Goal: Task Accomplishment & Management: Manage account settings

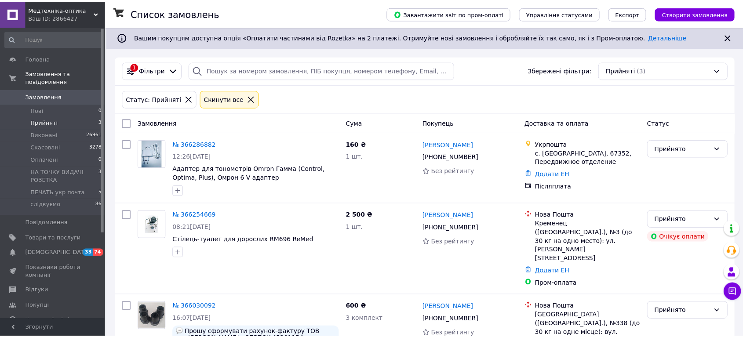
scroll to position [40, 0]
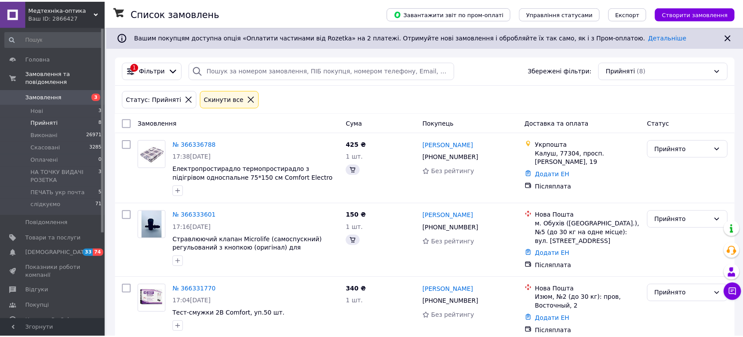
scroll to position [40, 0]
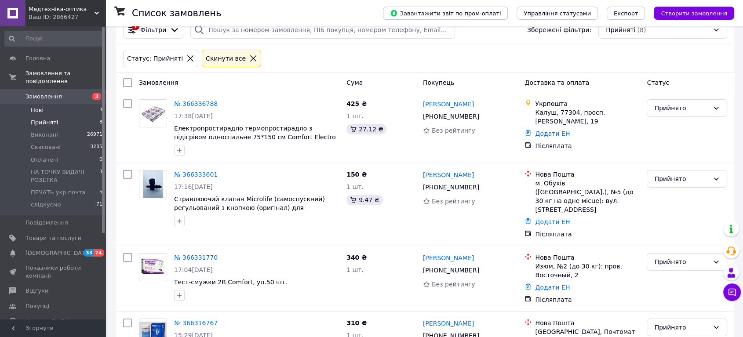
click at [62, 104] on li "Нові 3" at bounding box center [54, 110] width 108 height 12
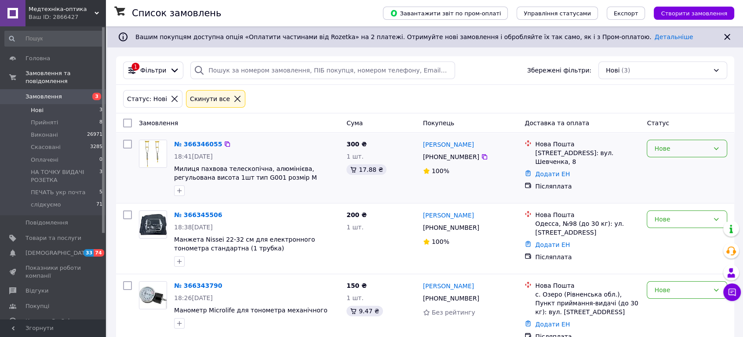
click at [692, 147] on div "Нове" at bounding box center [681, 149] width 55 height 10
click at [683, 164] on li "Прийнято" at bounding box center [687, 168] width 80 height 16
click at [672, 223] on div "Нове" at bounding box center [681, 220] width 55 height 10
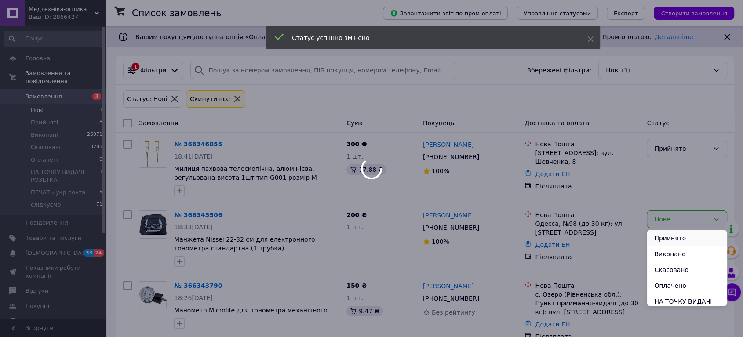
click at [672, 236] on li "Прийнято" at bounding box center [687, 238] width 80 height 16
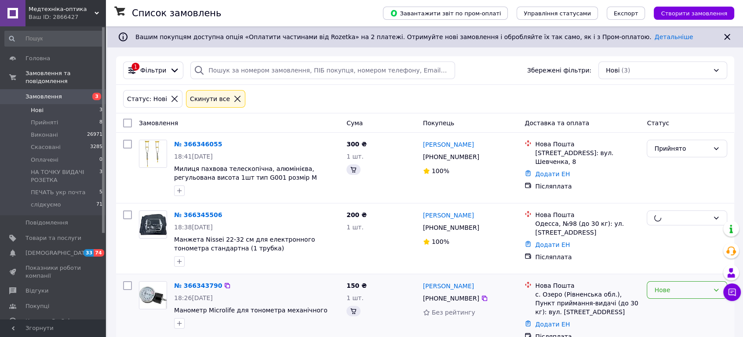
click at [669, 293] on div "Нове" at bounding box center [681, 290] width 55 height 10
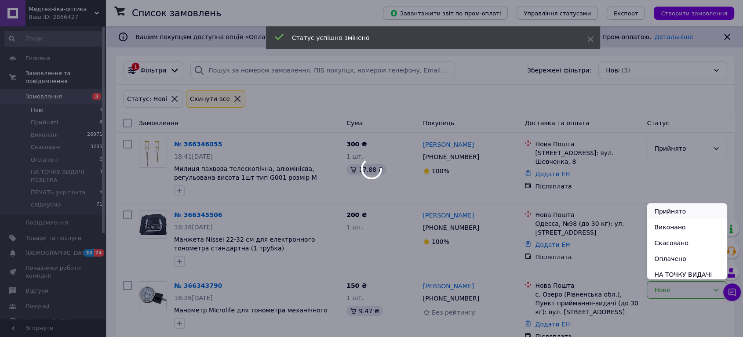
click at [678, 209] on li "Прийнято" at bounding box center [687, 212] width 80 height 16
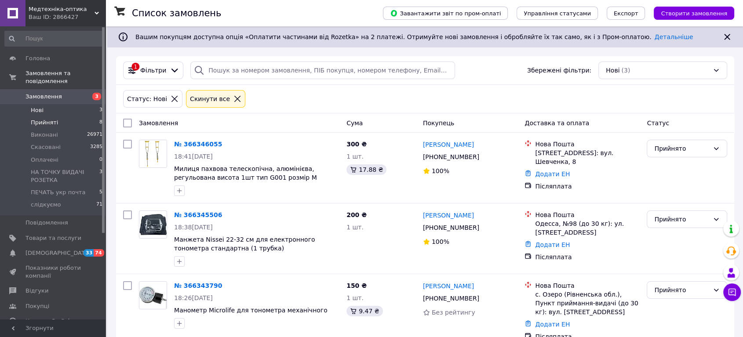
click at [51, 119] on span "Прийняті" at bounding box center [44, 123] width 27 height 8
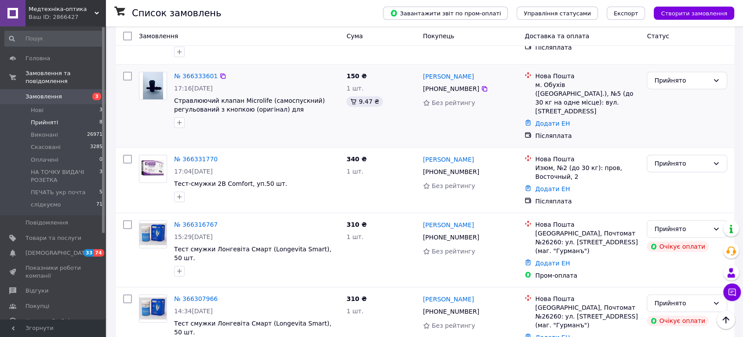
scroll to position [489, 0]
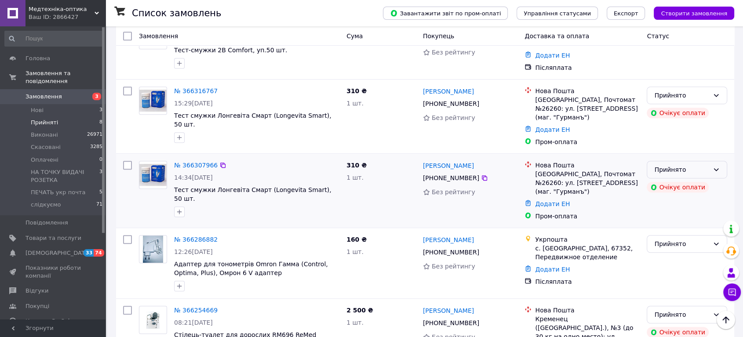
click at [700, 165] on div "Прийнято" at bounding box center [681, 170] width 55 height 10
click at [686, 185] on li "Скасовано" at bounding box center [687, 183] width 80 height 16
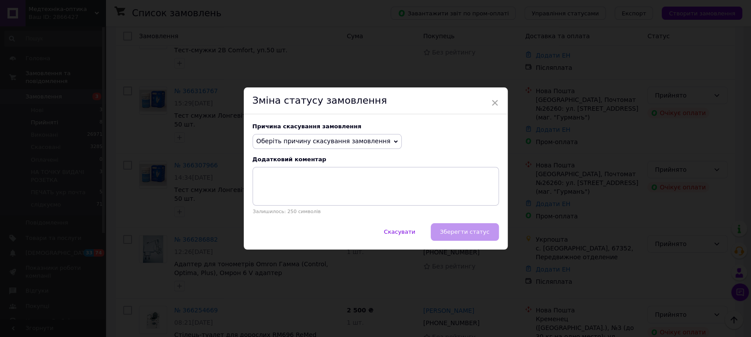
click at [360, 138] on span "Оберіть причину скасування замовлення" at bounding box center [323, 141] width 134 height 7
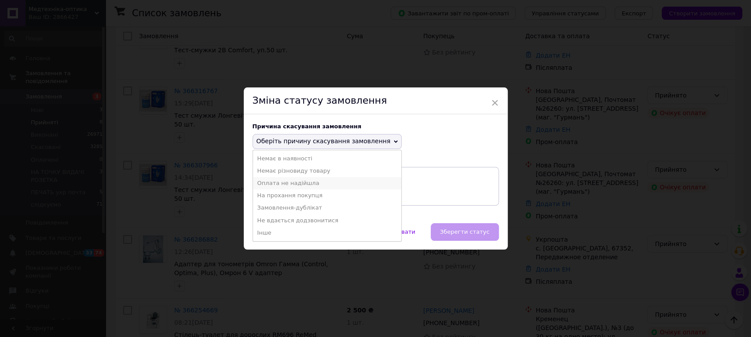
click at [296, 184] on li "Оплата не надійшла" at bounding box center [327, 183] width 149 height 12
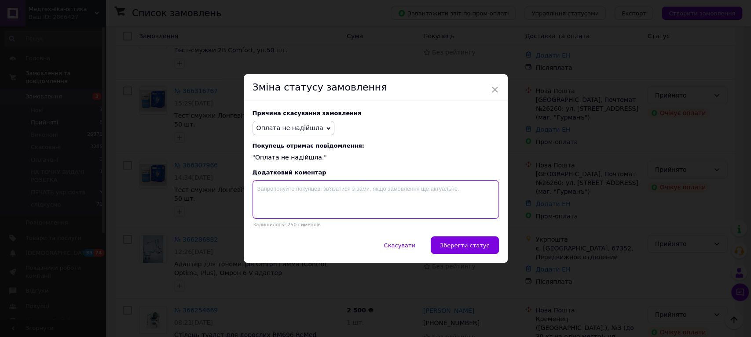
click at [386, 200] on textarea at bounding box center [375, 199] width 246 height 39
click at [315, 194] on textarea "на ваше прохання" at bounding box center [375, 199] width 246 height 39
type textarea "на ваше прохання"
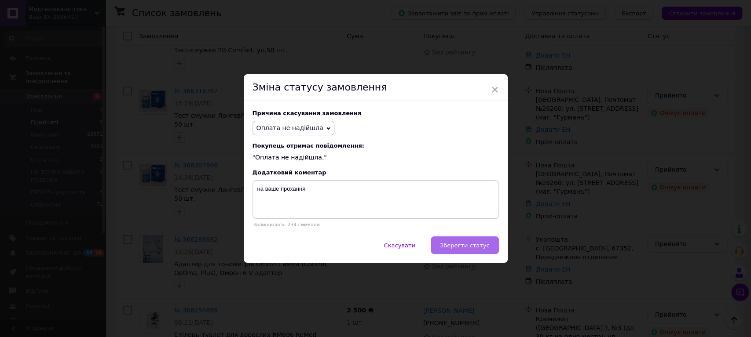
click at [464, 249] on span "Зберегти статус" at bounding box center [465, 245] width 50 height 7
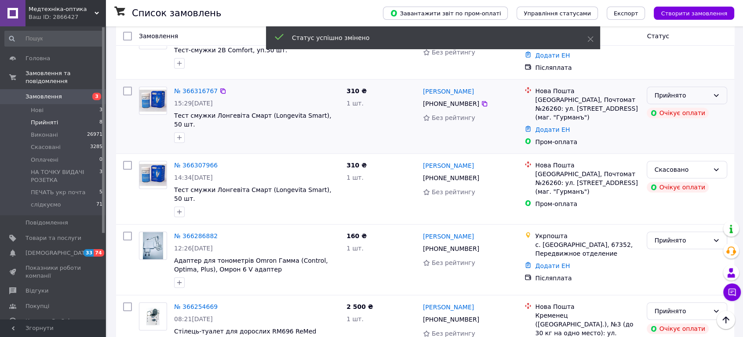
click at [700, 91] on div "Прийнято" at bounding box center [681, 96] width 55 height 10
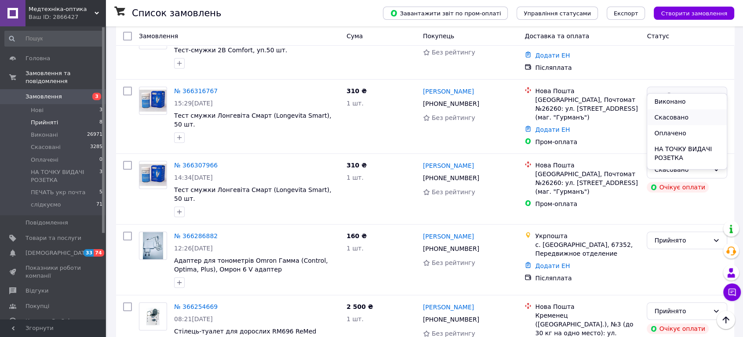
click at [672, 118] on li "Скасовано" at bounding box center [687, 117] width 80 height 16
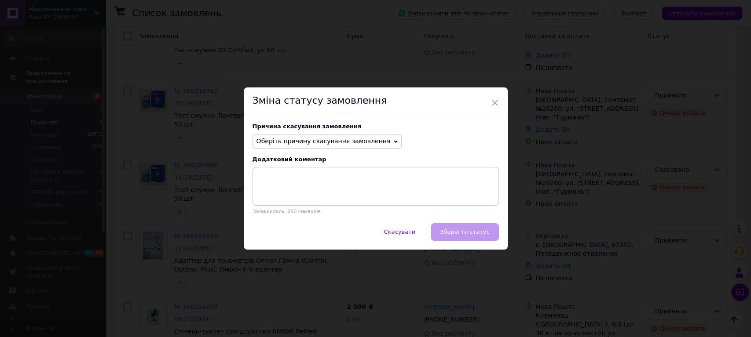
click at [359, 140] on span "Оберіть причину скасування замовлення" at bounding box center [323, 141] width 134 height 7
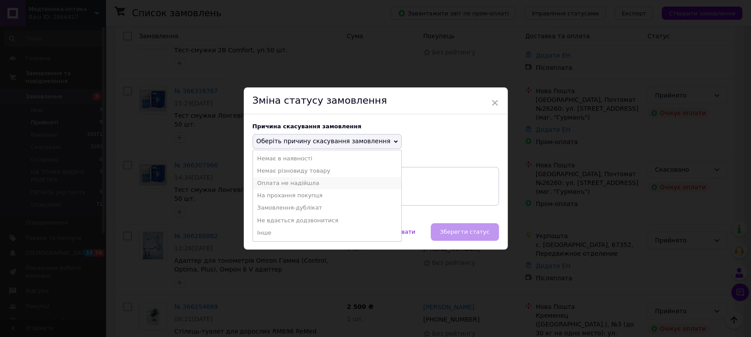
click at [285, 184] on li "Оплата не надійшла" at bounding box center [327, 183] width 149 height 12
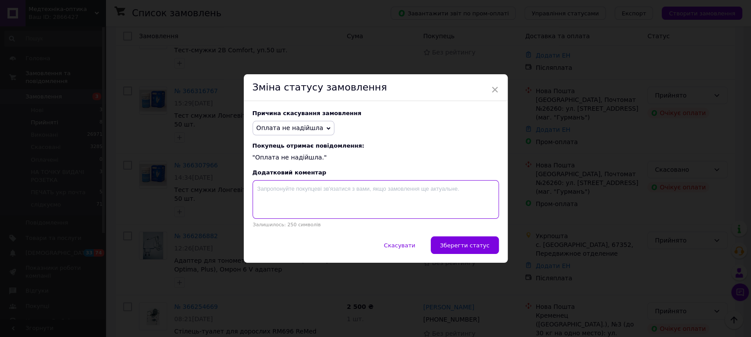
click at [294, 197] on textarea at bounding box center [375, 199] width 246 height 39
paste textarea "на ваше прохання"
type textarea "на ваше прохання"
click at [478, 249] on span "Зберегти статус" at bounding box center [465, 245] width 50 height 7
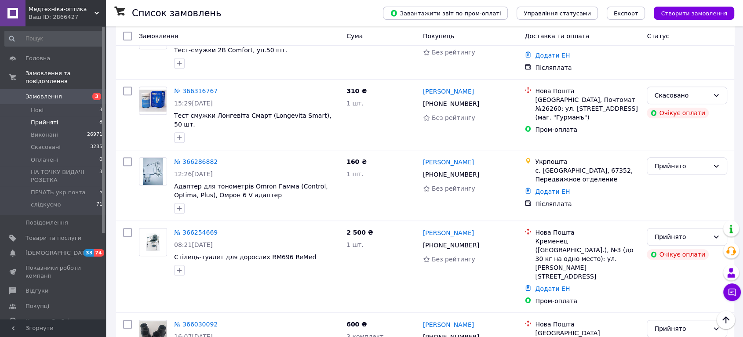
click at [77, 7] on span "Медтехніка-оптика" at bounding box center [62, 9] width 66 height 8
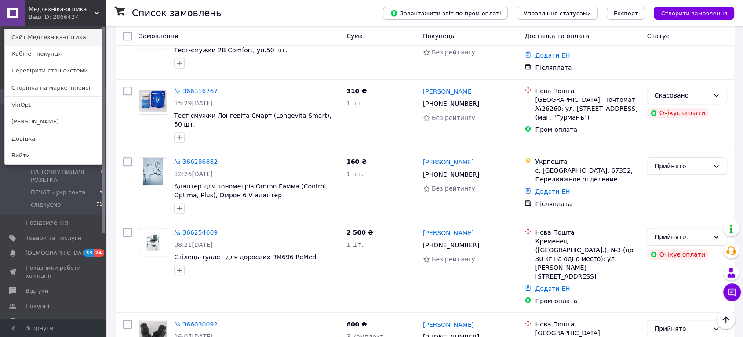
click at [69, 34] on link "Сайт Медтехніка-оптика" at bounding box center [53, 37] width 97 height 17
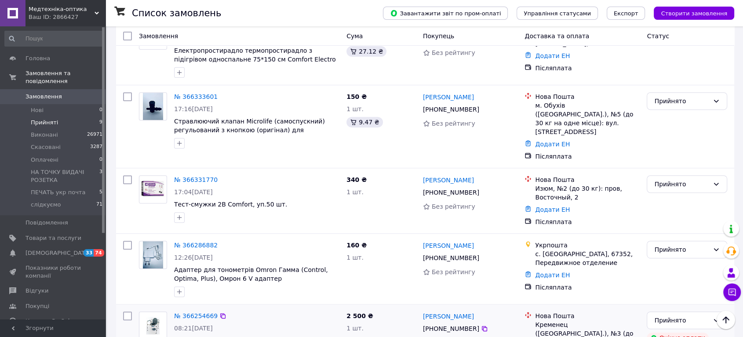
scroll to position [317, 0]
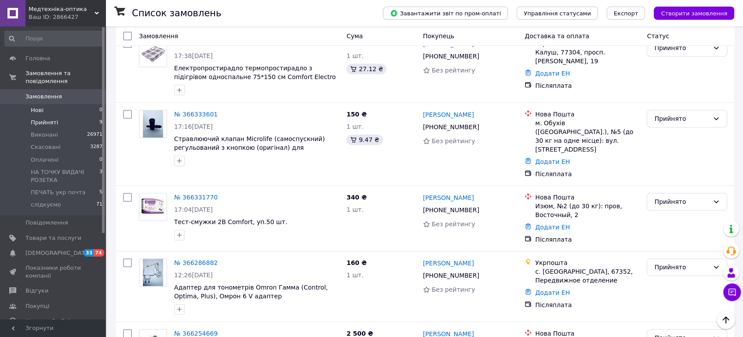
click at [47, 104] on li "Нові 0" at bounding box center [54, 110] width 108 height 12
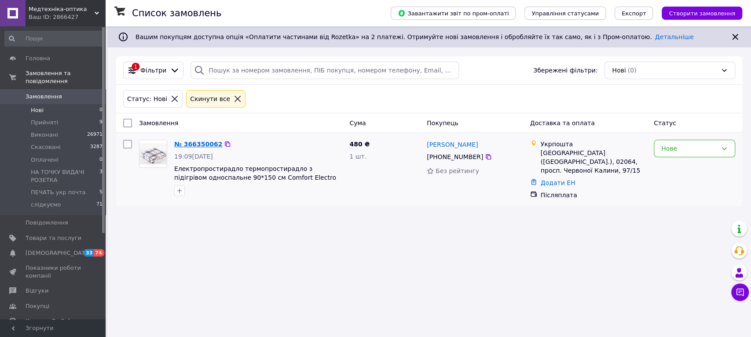
click at [201, 142] on link "№ 366350062" at bounding box center [198, 144] width 48 height 7
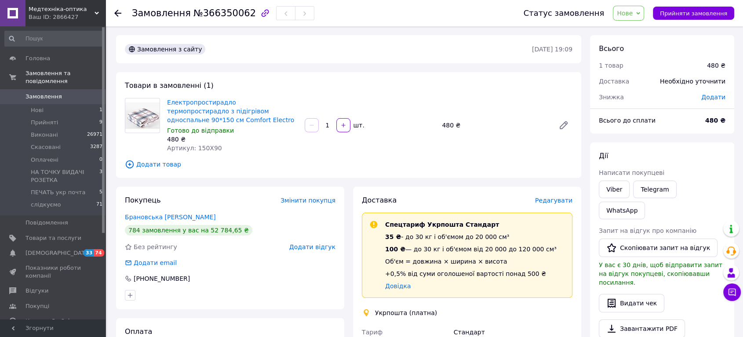
click at [556, 200] on span "Редагувати" at bounding box center [553, 200] width 37 height 7
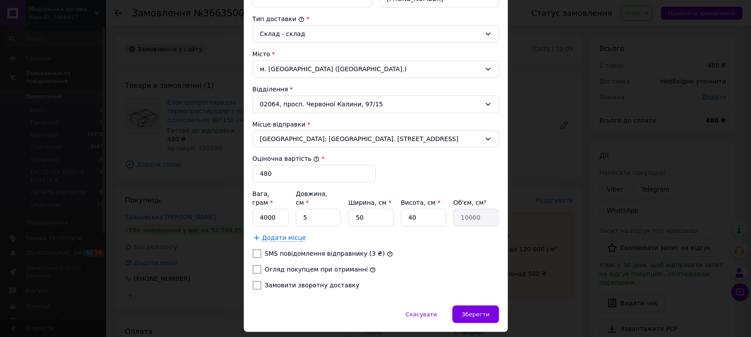
scroll to position [243, 0]
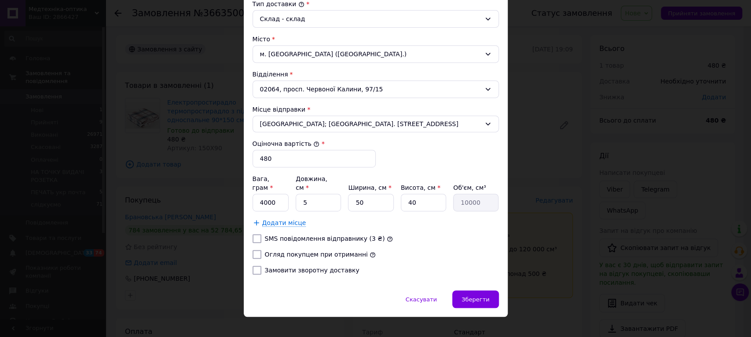
click at [255, 250] on input "Огляд покупцем при отриманні" at bounding box center [256, 254] width 9 height 9
checkbox input "true"
click at [254, 266] on input "Замовити зворотну доставку" at bounding box center [256, 270] width 9 height 9
checkbox input "true"
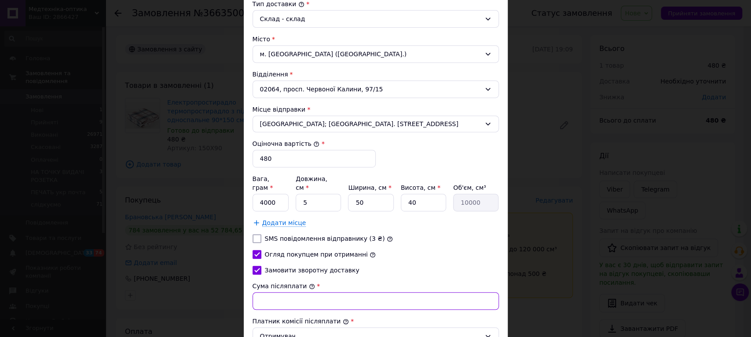
click at [274, 292] on input "Сума післяплати" at bounding box center [375, 301] width 246 height 18
type input "480"
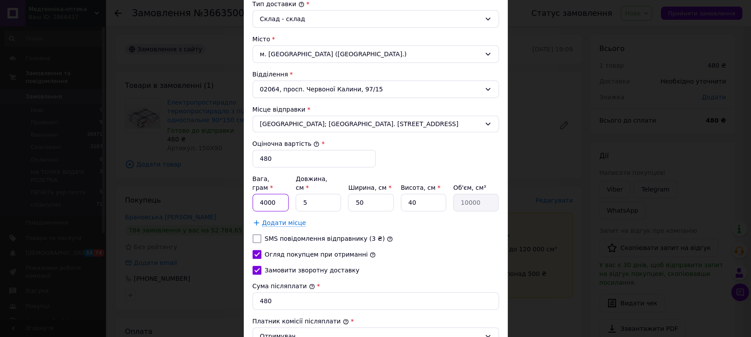
click at [258, 194] on input "4000" at bounding box center [270, 203] width 36 height 18
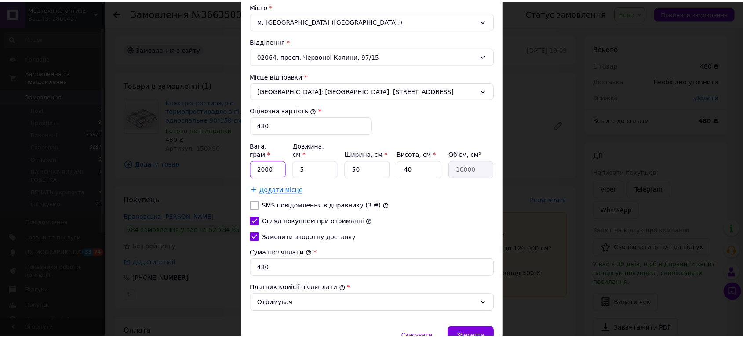
scroll to position [313, 0]
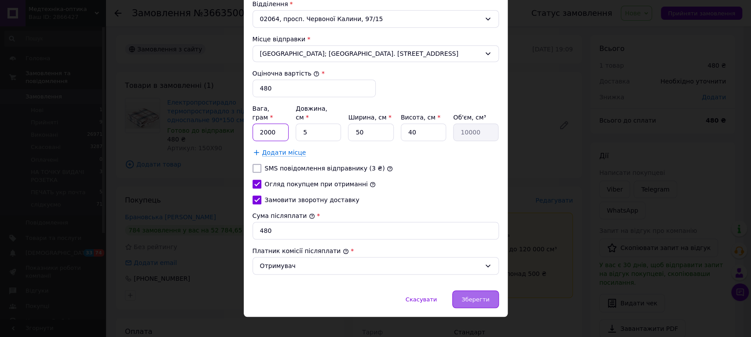
type input "2000"
click at [481, 296] on span "Зберегти" at bounding box center [475, 299] width 28 height 7
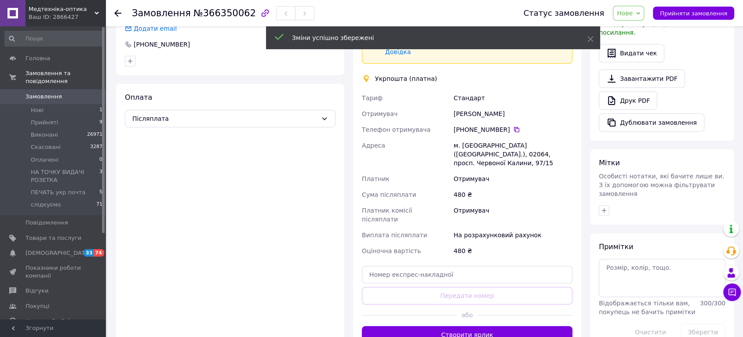
scroll to position [349, 0]
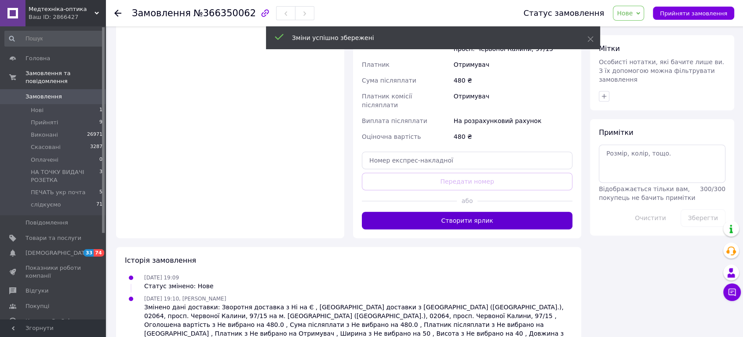
click at [493, 212] on button "Створити ярлик" at bounding box center [467, 221] width 211 height 18
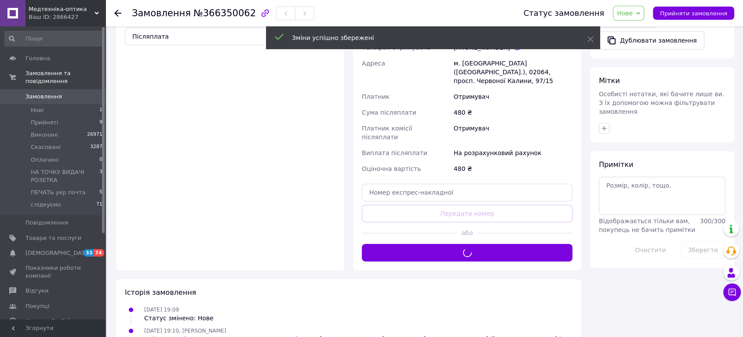
scroll to position [153, 0]
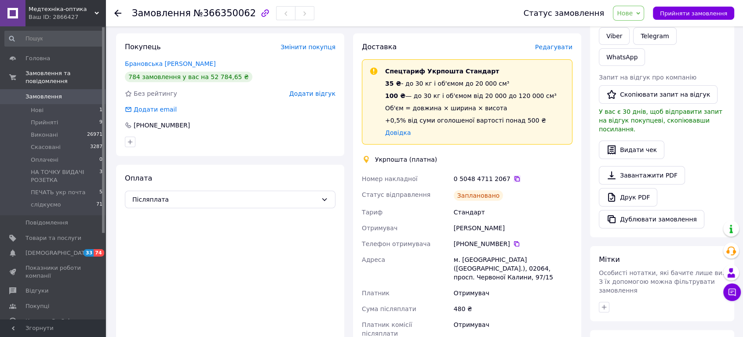
click at [514, 178] on icon at bounding box center [517, 178] width 7 height 7
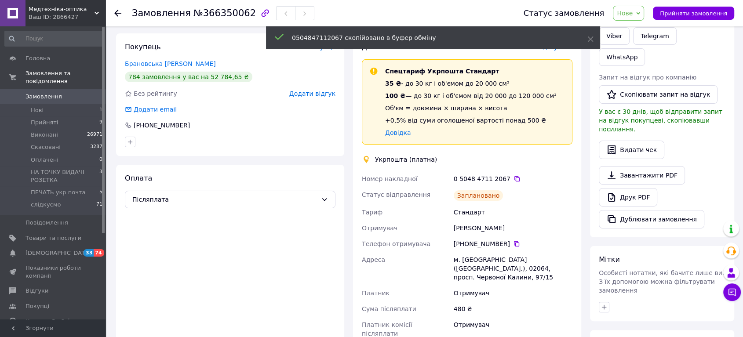
click at [642, 11] on span "Нове" at bounding box center [628, 13] width 31 height 15
click at [667, 94] on li "ПЕЧАТЬ укр почта" at bounding box center [658, 96] width 91 height 13
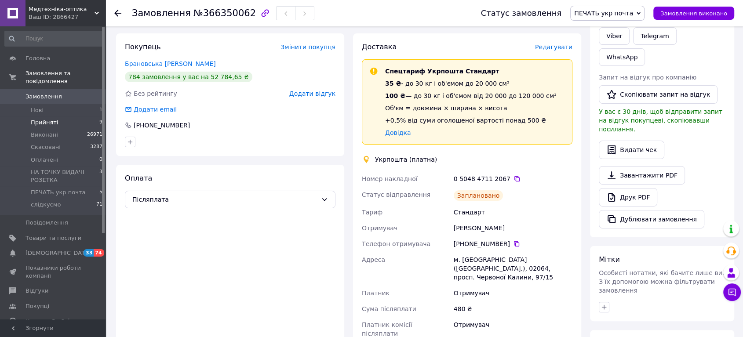
click at [53, 119] on span "Прийняті" at bounding box center [44, 123] width 27 height 8
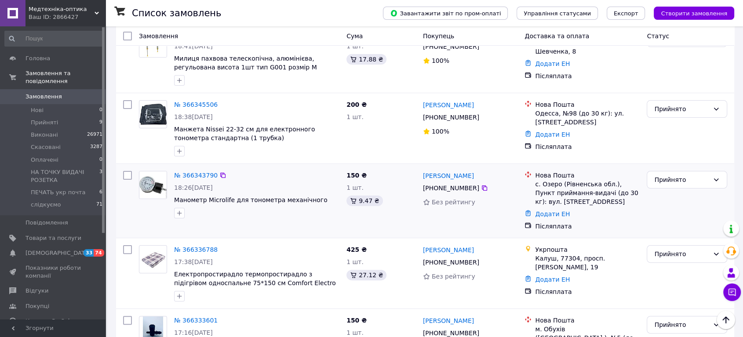
scroll to position [146, 0]
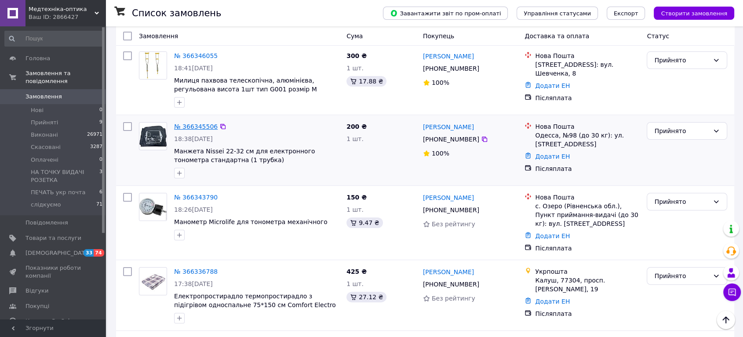
click at [200, 123] on link "№ 366345506" at bounding box center [196, 126] width 44 height 7
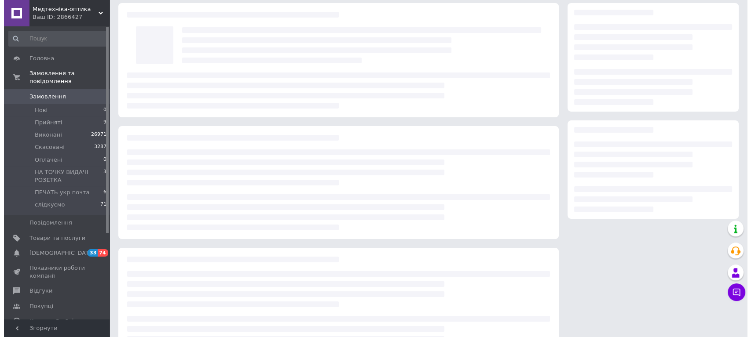
scroll to position [15, 0]
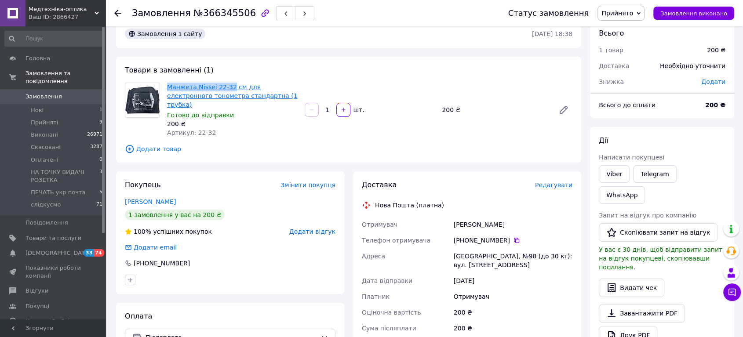
drag, startPoint x: 167, startPoint y: 83, endPoint x: 226, endPoint y: 84, distance: 59.4
click at [226, 84] on div "Манжета Nissei 22-32 см для електронного тонометра стандартна (1 трубка) Готово…" at bounding box center [233, 110] width 138 height 58
copy link "Манжета Nissei 22-32"
click at [551, 182] on span "Редагувати" at bounding box center [553, 185] width 37 height 7
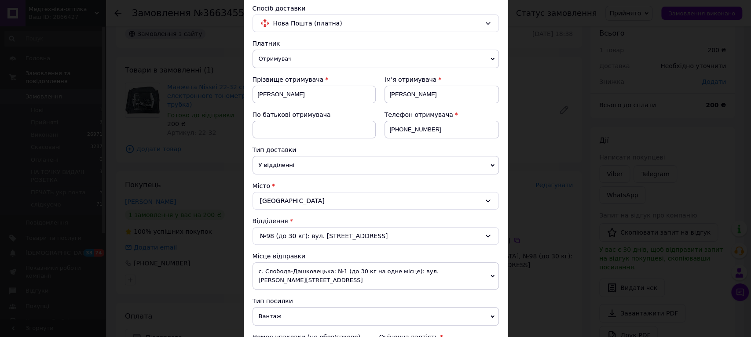
scroll to position [244, 0]
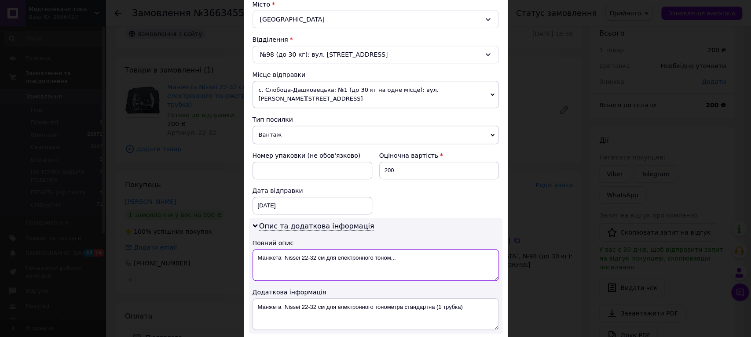
drag, startPoint x: 325, startPoint y: 251, endPoint x: 425, endPoint y: 251, distance: 99.8
click at [425, 251] on textarea "Манжета Nissei 22-32 см для електронного тоном..." at bounding box center [375, 265] width 246 height 32
click at [292, 249] on textarea "Манжета Nissei 22-32 см" at bounding box center [375, 265] width 246 height 32
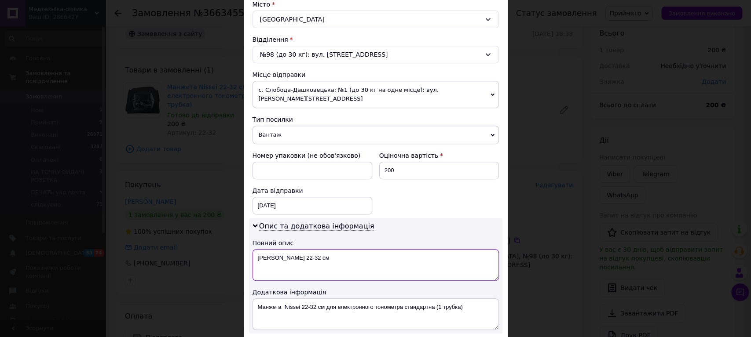
click at [292, 249] on textarea "Манжета Nissei 22-32 см" at bounding box center [375, 265] width 246 height 32
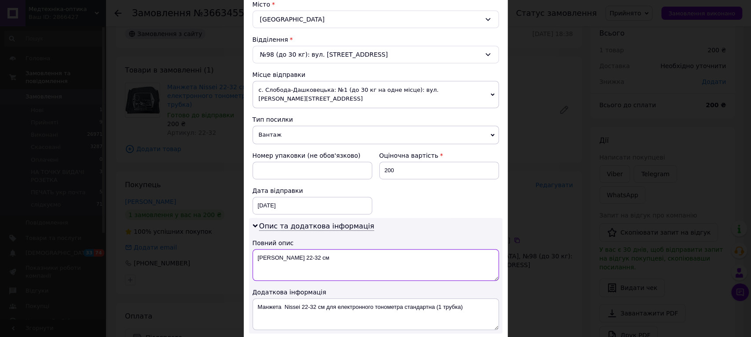
click at [292, 249] on textarea "Манжета Nissei 22-32 см" at bounding box center [375, 265] width 246 height 32
type textarea "Манжета Nissei 22-32 см"
click at [289, 308] on textarea "Манжета Nissei 22-32 см для електронного тонометра стандартна (1 трубка)" at bounding box center [375, 315] width 246 height 32
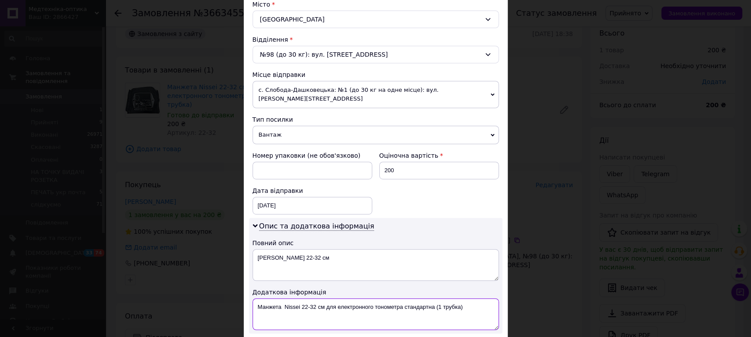
click at [289, 308] on textarea "Манжета Nissei 22-32 см для електронного тонометра стандартна (1 трубка)" at bounding box center [375, 315] width 246 height 32
paste textarea
type textarea "Манжета Nissei 22-32 см"
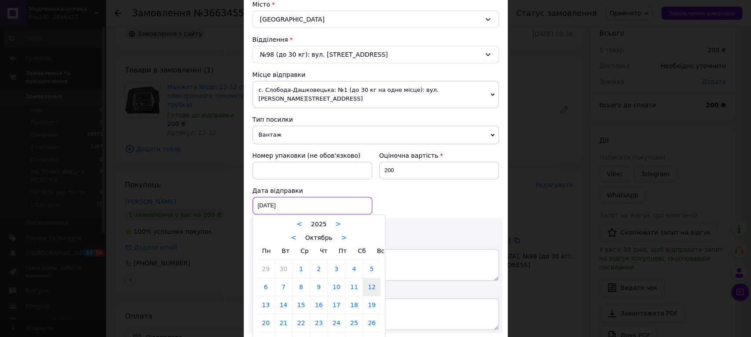
click at [270, 200] on div "[DATE] < 2025 > < Октябрь > Пн Вт Ср Чт Пт Сб Вс 29 30 1 2 3 4 5 6 7 8 9 10 11 …" at bounding box center [312, 206] width 120 height 18
click at [269, 296] on link "13" at bounding box center [265, 305] width 17 height 18
type input "[DATE]"
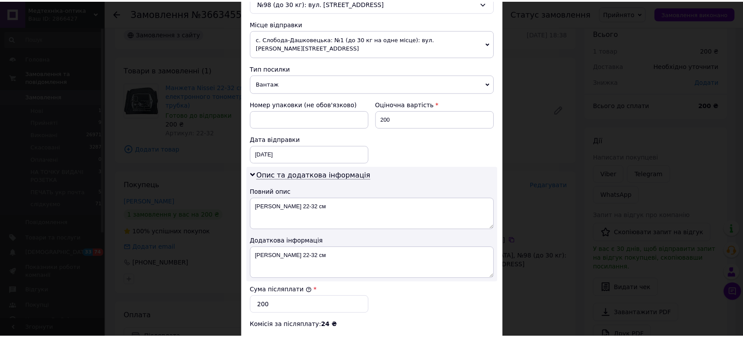
scroll to position [430, 0]
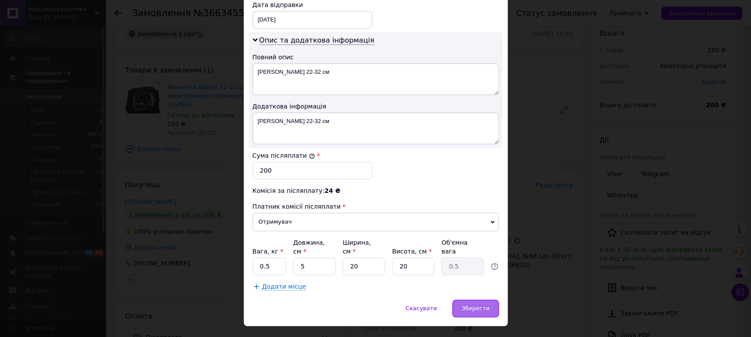
click at [492, 300] on div "Зберегти" at bounding box center [475, 309] width 46 height 18
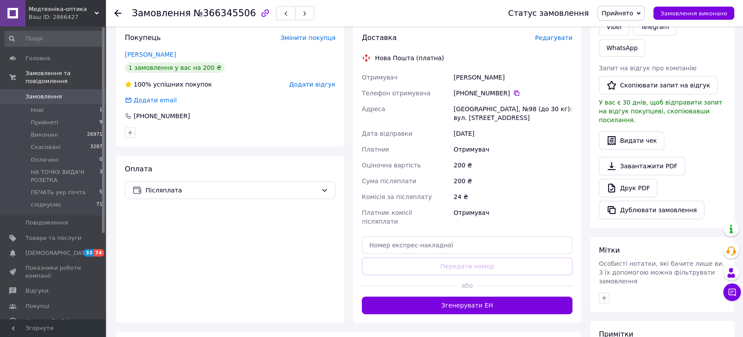
scroll to position [211, 0]
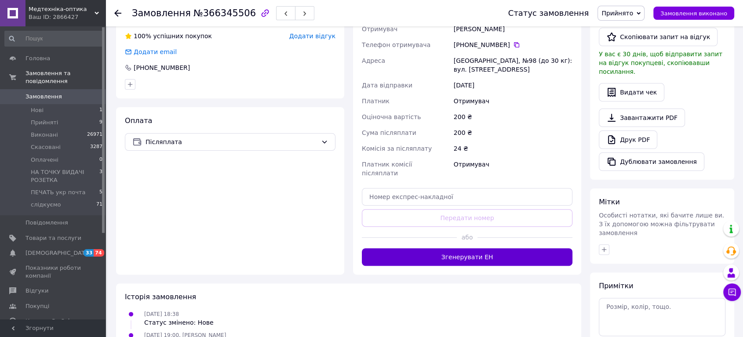
click at [497, 248] on button "Згенерувати ЕН" at bounding box center [467, 257] width 211 height 18
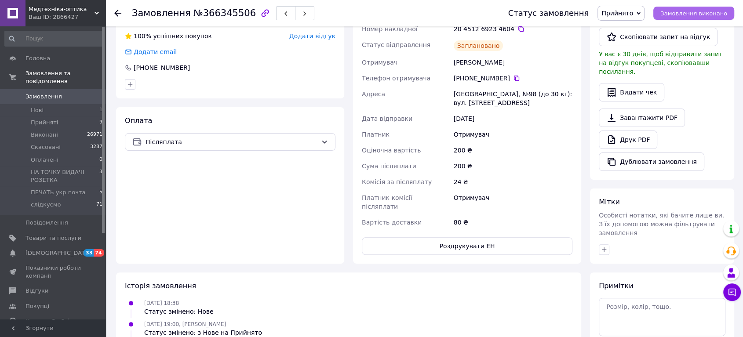
click at [713, 14] on span "Замовлення виконано" at bounding box center [693, 13] width 67 height 7
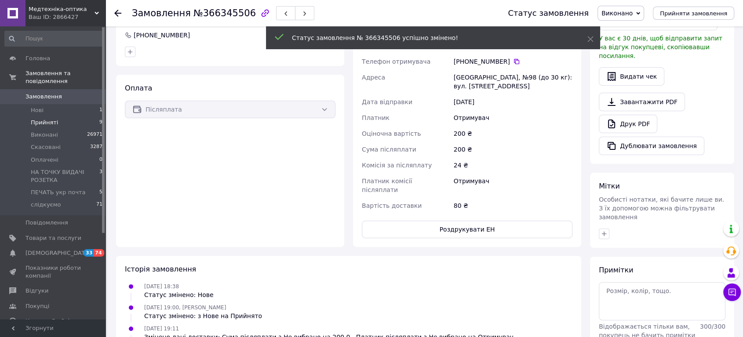
scroll to position [194, 0]
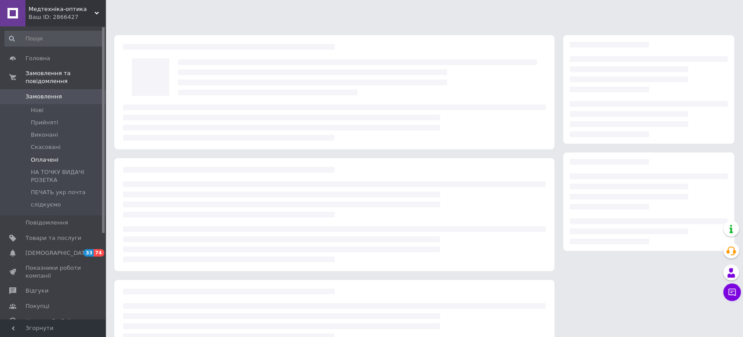
scroll to position [11, 0]
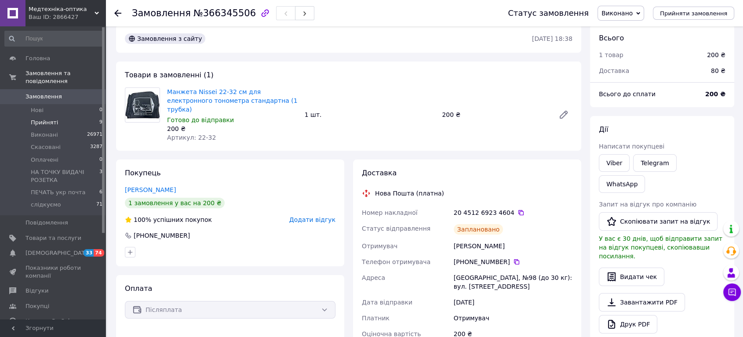
click at [51, 117] on li "Прийняті 9" at bounding box center [54, 123] width 108 height 12
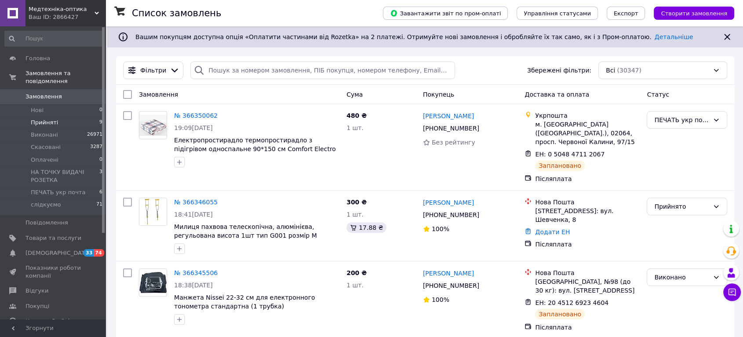
click at [56, 117] on li "Прийняті 9" at bounding box center [54, 123] width 108 height 12
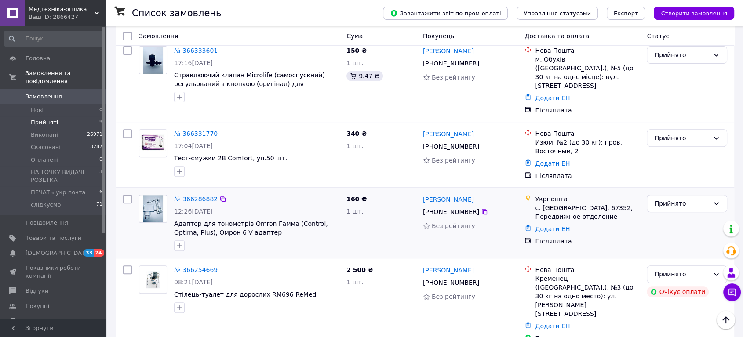
scroll to position [295, 0]
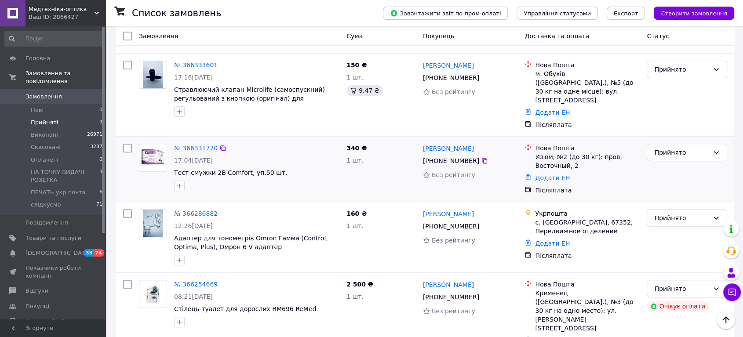
click at [193, 145] on link "№ 366331770" at bounding box center [196, 148] width 44 height 7
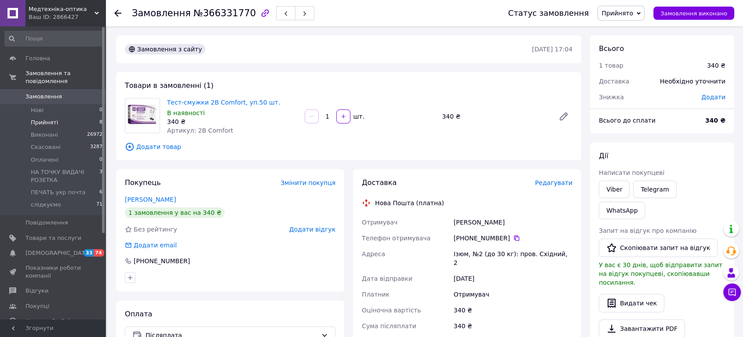
click at [42, 119] on span "Прийняті" at bounding box center [44, 123] width 27 height 8
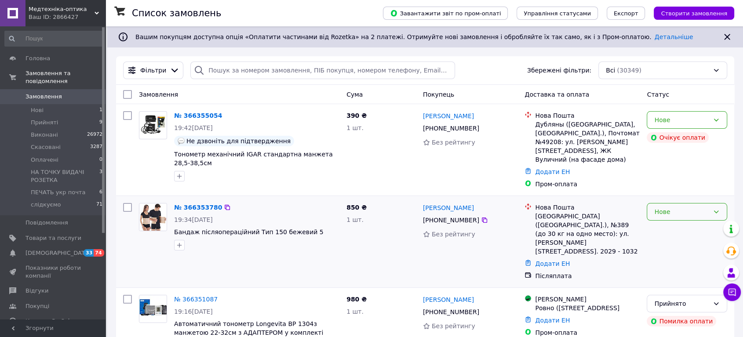
click at [676, 210] on div "Нове" at bounding box center [687, 212] width 80 height 18
click at [675, 225] on li "Прийнято" at bounding box center [687, 224] width 80 height 16
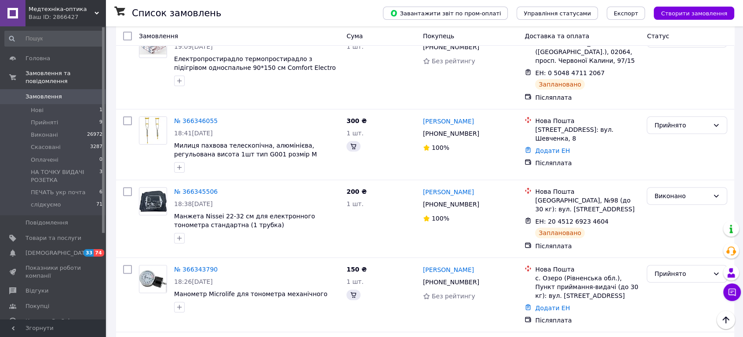
scroll to position [159, 0]
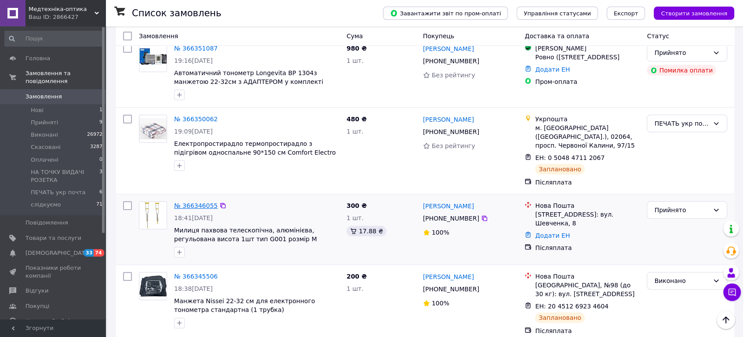
click at [197, 202] on link "№ 366346055" at bounding box center [196, 205] width 44 height 7
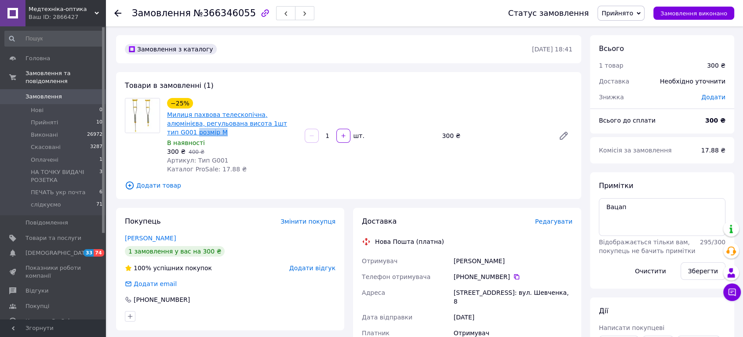
drag, startPoint x: 293, startPoint y: 125, endPoint x: 265, endPoint y: 125, distance: 28.1
click at [265, 125] on span "Милиця пахвова телескопічна, алюмінієва, регульована висота 1шт тип G001 розмір…" at bounding box center [232, 123] width 131 height 26
copy link "розмір М"
click at [559, 218] on span "Редагувати" at bounding box center [553, 221] width 37 height 7
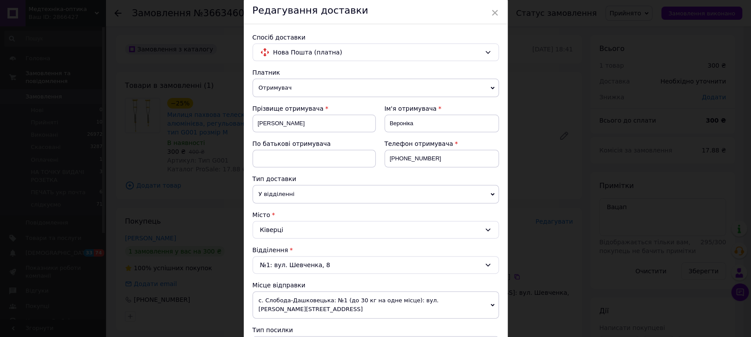
scroll to position [195, 0]
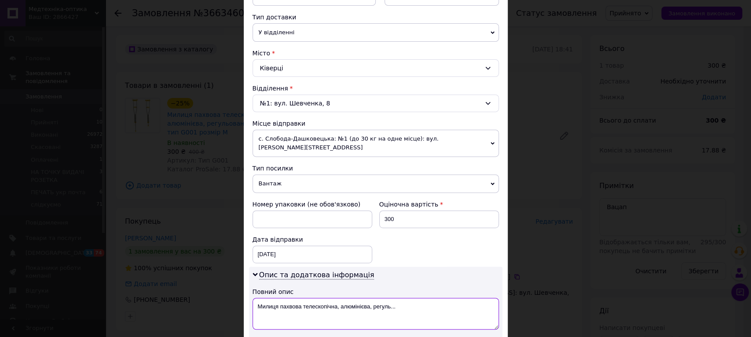
click at [276, 298] on textarea "Милиця пахвова телескопічна, алюмінієва, регуль..." at bounding box center [375, 314] width 246 height 32
click at [524, 168] on div "× Редагування доставки Спосіб доставки Нова Пошта (платна) Платник Отримувач Ві…" at bounding box center [375, 168] width 751 height 337
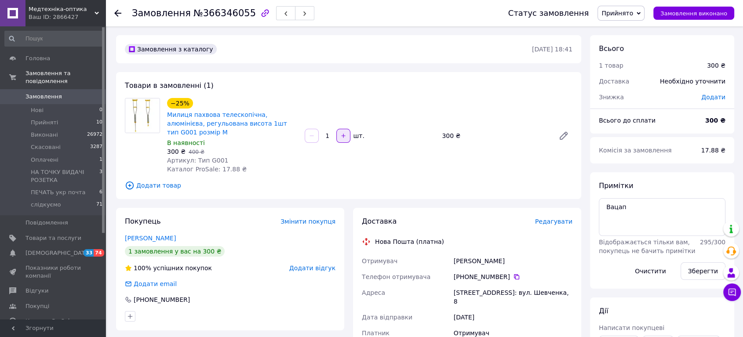
click at [343, 133] on icon "button" at bounding box center [343, 136] width 6 height 6
type input "2"
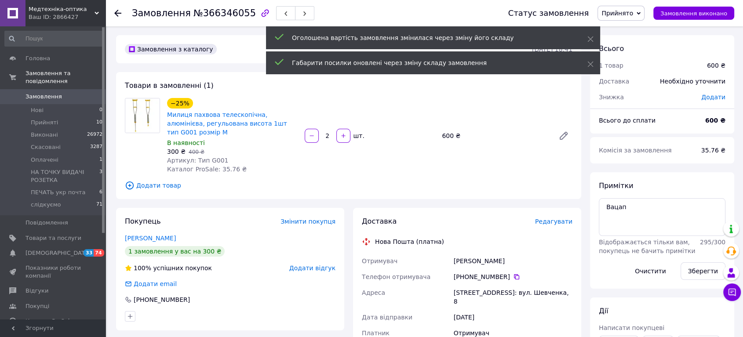
click at [557, 218] on span "Редагувати" at bounding box center [553, 221] width 37 height 7
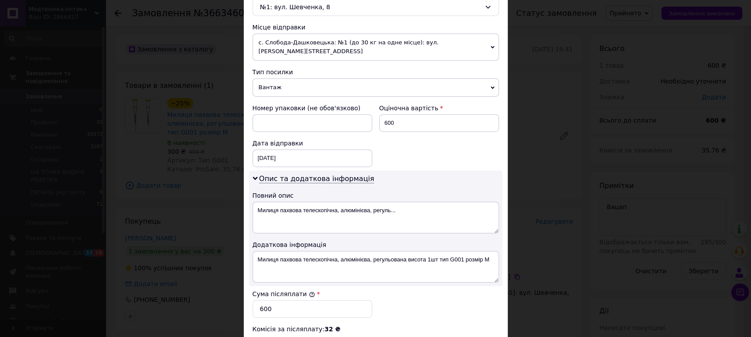
scroll to position [293, 0]
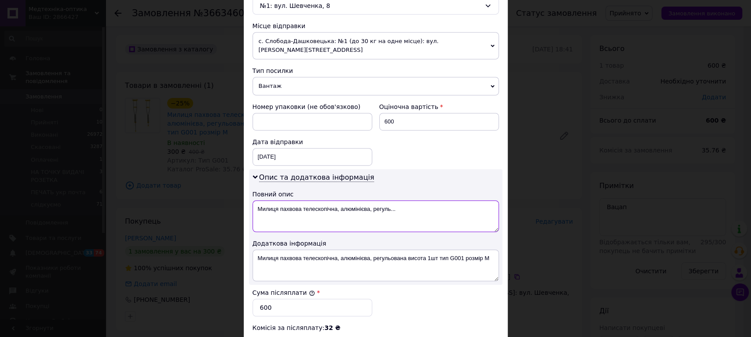
click at [279, 201] on textarea "Милиця пахвова телескопічна, алюмінієва, регуль..." at bounding box center [375, 217] width 246 height 32
paste textarea "розмір М"
click at [271, 201] on textarea "Милиця розмір Мтелескопічна, алюмінієва, регуль..." at bounding box center [375, 217] width 246 height 32
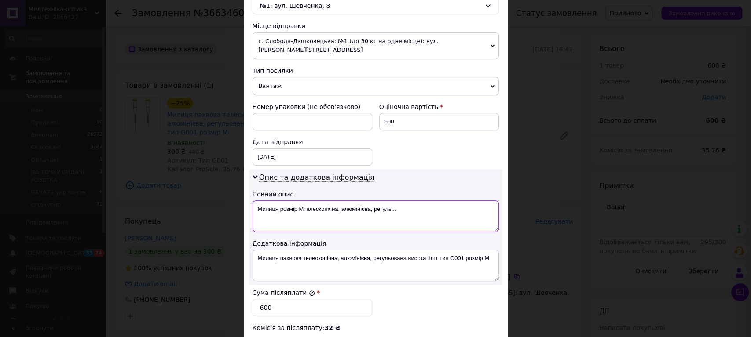
click at [276, 201] on textarea "Милиця розмір Мтелескопічна, алюмінієва, регуль..." at bounding box center [375, 217] width 246 height 32
click at [276, 201] on textarea "Милиц1 розмір Мтелескопічна, алюмінієва, регуль..." at bounding box center [375, 217] width 246 height 32
drag, startPoint x: 299, startPoint y: 200, endPoint x: 395, endPoint y: 202, distance: 96.3
click at [395, 202] on textarea "Милиці розмір Мтелескопічна, алюмінієва, регуль..." at bounding box center [375, 217] width 246 height 32
click at [317, 201] on textarea "Милиці розмір М 2шт м-100" at bounding box center [375, 217] width 246 height 32
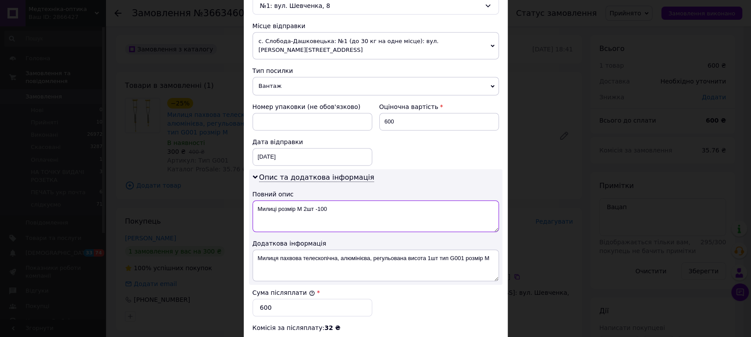
click at [330, 201] on textarea "Милиці розмір М 2шт -100" at bounding box center [375, 217] width 246 height 32
click at [328, 201] on textarea "Милиці розмір М 2шт -100Б" at bounding box center [375, 217] width 246 height 32
click at [325, 201] on textarea "Милиці розмір М 2шт -100Б" at bounding box center [375, 217] width 246 height 32
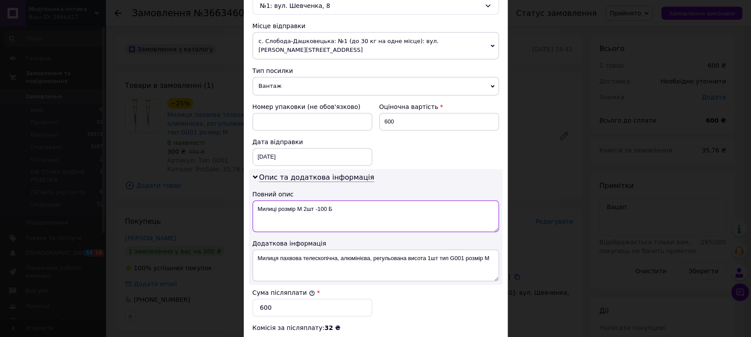
click at [324, 201] on textarea "Милиці розмір М 2шт -100 Б" at bounding box center [375, 217] width 246 height 32
click at [326, 201] on textarea "Милиці розмір М 2шт -100 Б" at bounding box center [375, 217] width 246 height 32
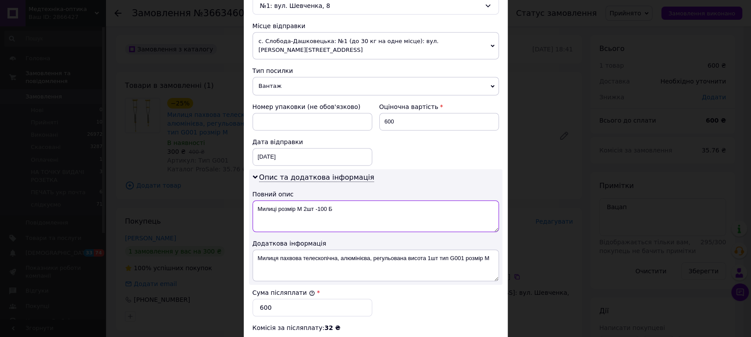
type textarea "Милиці розмір М 2шт -100 Б"
click at [324, 251] on textarea "Милиця пахвова телескопічна, алюмінієва, регульована висота 1шт тип G001 розмір…" at bounding box center [375, 266] width 246 height 32
click at [323, 251] on textarea "Милиця пахвова телескопічна, алюмінієва, регульована висота 1шт тип G001 розмір…" at bounding box center [375, 266] width 246 height 32
paste textarea "розмір М 2шт -100 Б"
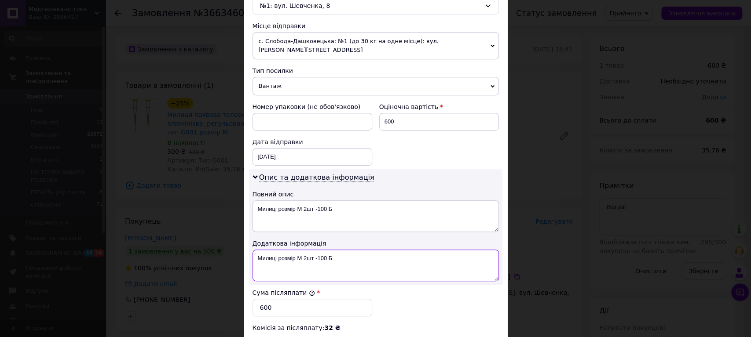
type textarea "Милиці розмір М 2шт -100 Б"
click at [288, 148] on div "12.10.2025 < 2025 > < Октябрь > Пн Вт Ср Чт Пт Сб Вс 29 30 1 2 3 4 5 6 7 8 9 10…" at bounding box center [312, 157] width 120 height 18
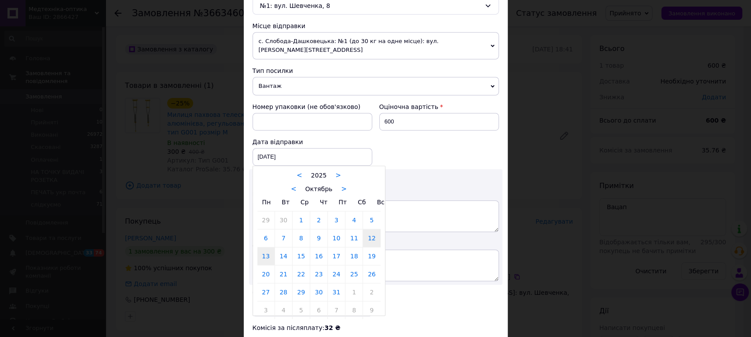
click at [263, 248] on link "13" at bounding box center [265, 257] width 17 height 18
type input "[DATE]"
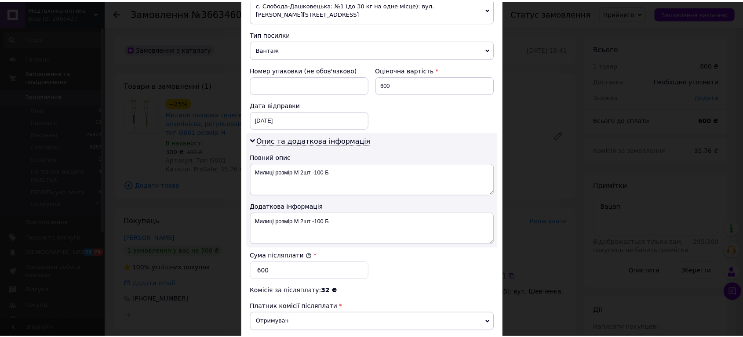
scroll to position [390, 0]
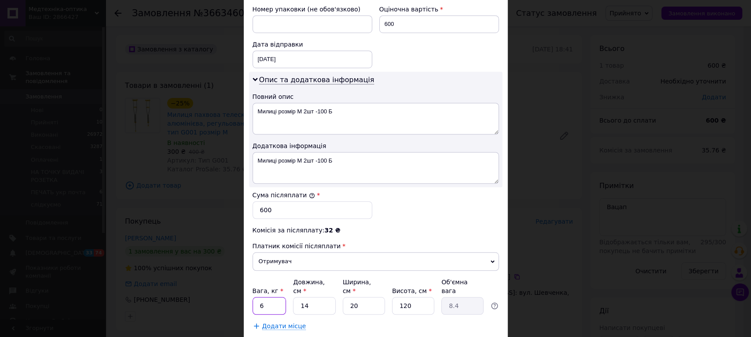
click at [261, 297] on input "6" at bounding box center [269, 306] width 34 height 18
type input "2"
click at [313, 297] on input "14" at bounding box center [314, 306] width 42 height 18
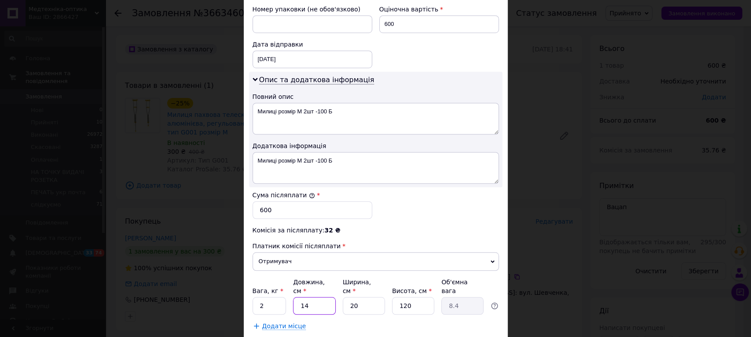
type input "1"
type input "0.6"
type input "12"
type input "7.2"
type input "120"
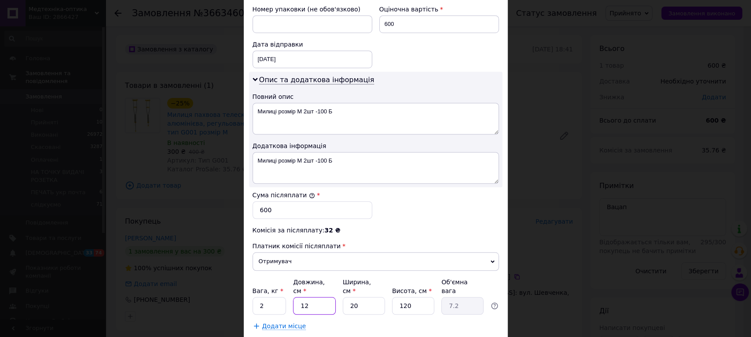
type input "72"
type input "120"
click at [355, 297] on input "20" at bounding box center [364, 306] width 42 height 18
type input "2"
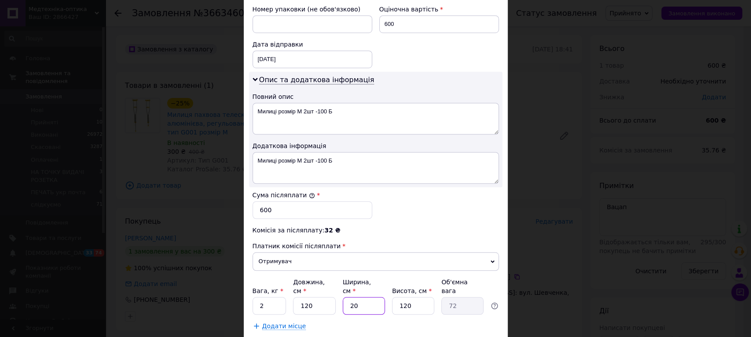
type input "7.2"
type input "20"
type input "72"
click at [419, 297] on input "120" at bounding box center [413, 306] width 42 height 18
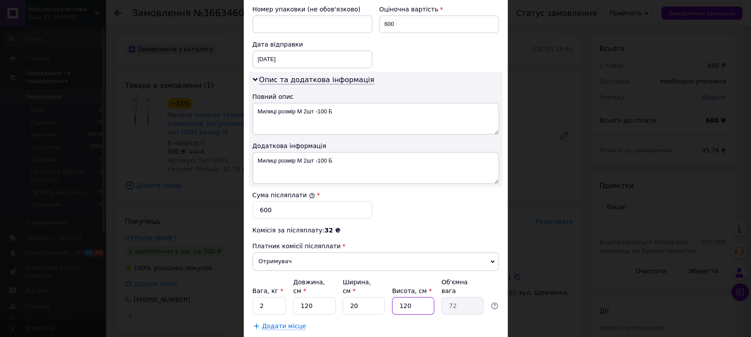
type input "1"
type input "0.6"
type input "10"
type input "6"
type input "10"
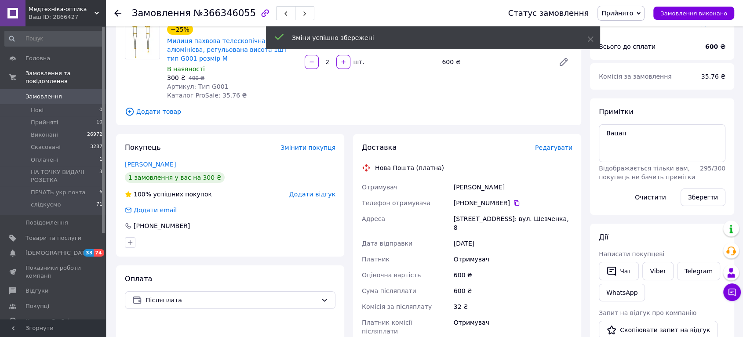
scroll to position [195, 0]
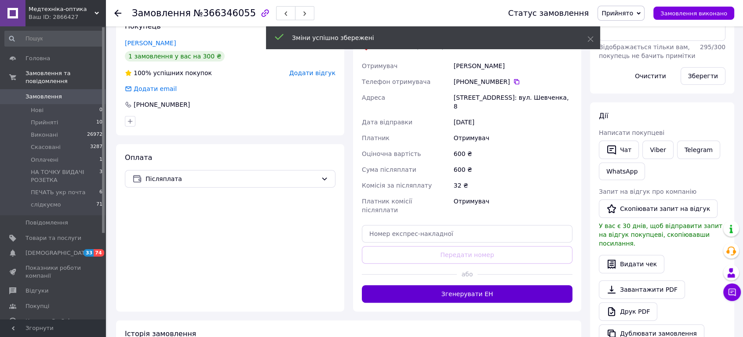
click at [496, 285] on button "Згенерувати ЕН" at bounding box center [467, 294] width 211 height 18
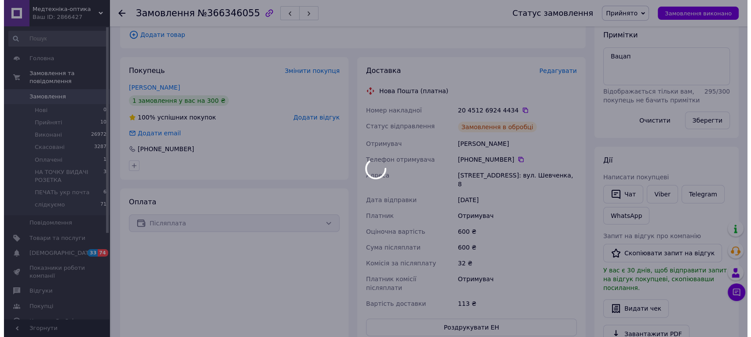
scroll to position [98, 0]
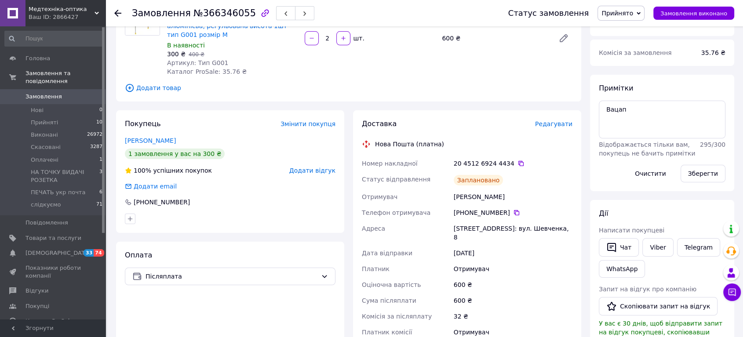
click at [566, 119] on div "Доставка Редагувати" at bounding box center [467, 124] width 211 height 10
click at [562, 120] on span "Редагувати" at bounding box center [553, 123] width 37 height 7
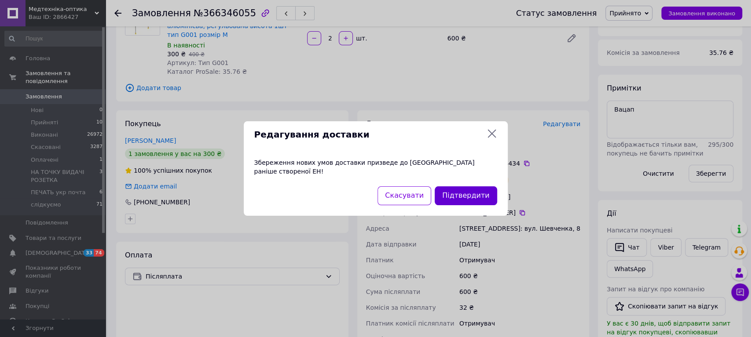
click at [465, 194] on button "Підтвердити" at bounding box center [465, 195] width 62 height 19
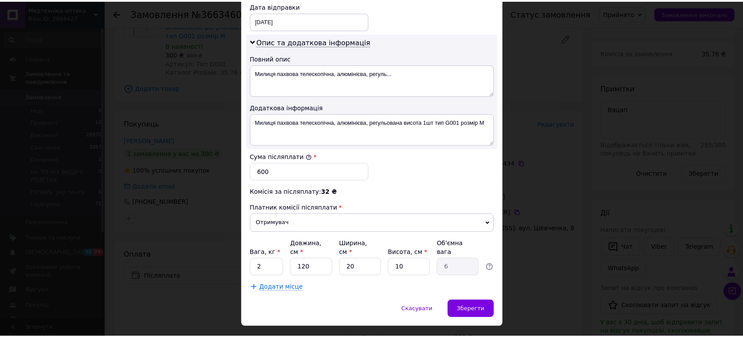
scroll to position [430, 0]
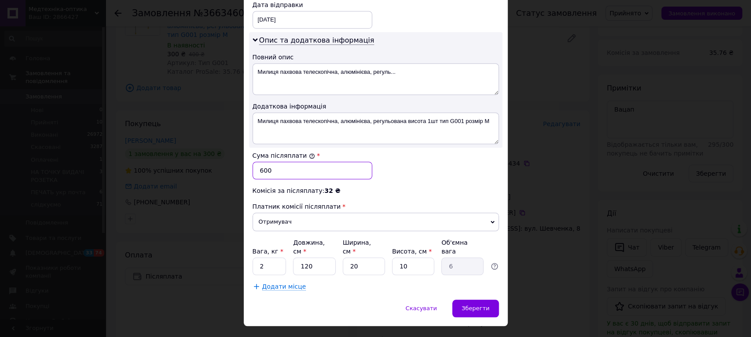
drag, startPoint x: 262, startPoint y: 158, endPoint x: 257, endPoint y: 157, distance: 5.7
click at [257, 162] on input "600" at bounding box center [312, 171] width 120 height 18
type input "500"
click at [473, 300] on div "Зберегти" at bounding box center [475, 309] width 46 height 18
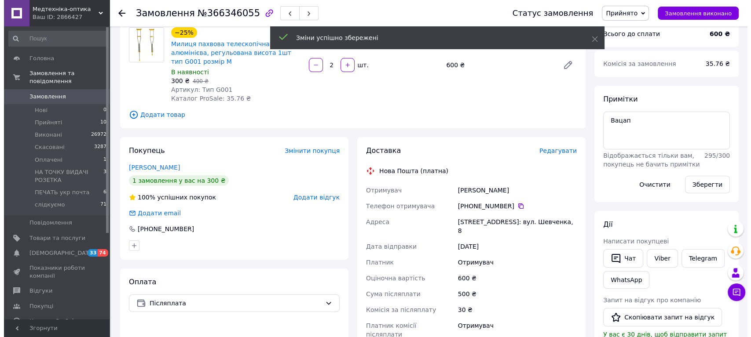
scroll to position [98, 0]
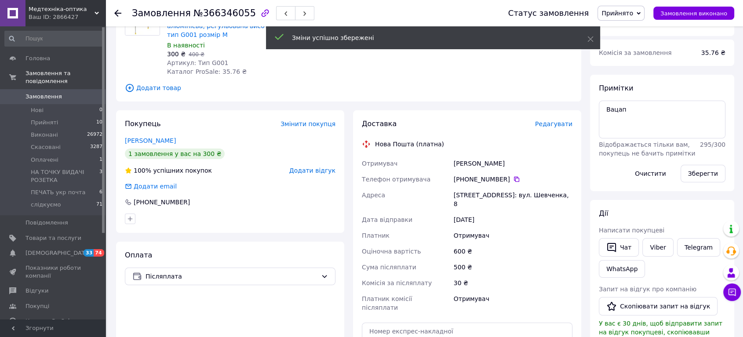
click at [560, 120] on span "Редагувати" at bounding box center [553, 123] width 37 height 7
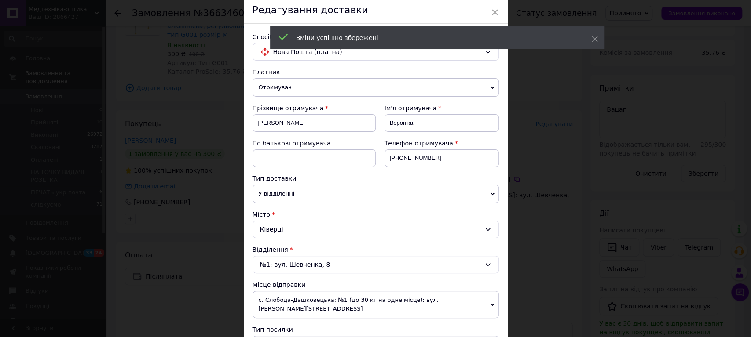
scroll to position [342, 0]
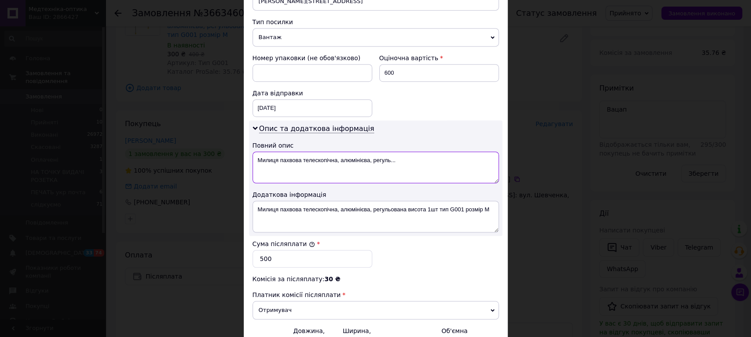
drag, startPoint x: 273, startPoint y: 152, endPoint x: 414, endPoint y: 154, distance: 141.6
click at [414, 154] on textarea "Милиця пахвова телескопічна, алюмінієва, регуль..." at bounding box center [375, 168] width 246 height 32
click at [286, 152] on textarea "Милиці 2шт рМ-100Б" at bounding box center [375, 168] width 246 height 32
click at [321, 152] on textarea "Милиці 2шт пах рМ-100Б" at bounding box center [375, 168] width 246 height 32
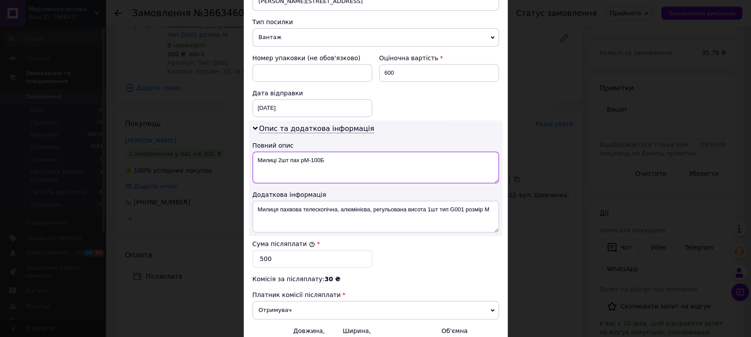
click at [321, 152] on textarea "Милиці 2шт пах рМ-100Б" at bounding box center [375, 168] width 246 height 32
type textarea "Милиці 2шт пах рМ-100Б"
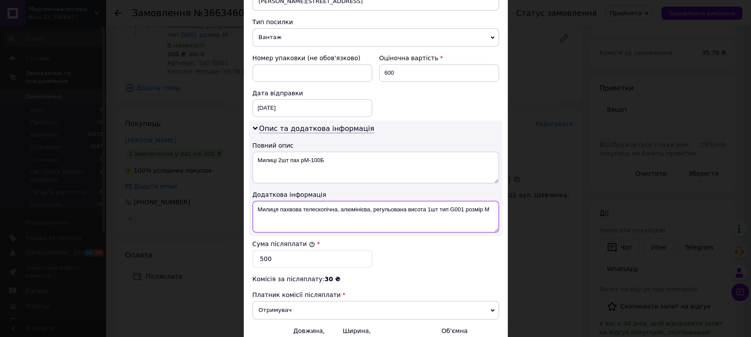
click at [310, 201] on textarea "Милиця пахвова телескопічна, алюмінієва, регульована висота 1шт тип G001 розмір…" at bounding box center [375, 217] width 246 height 32
paste textarea "2шт пах рМ-100Б"
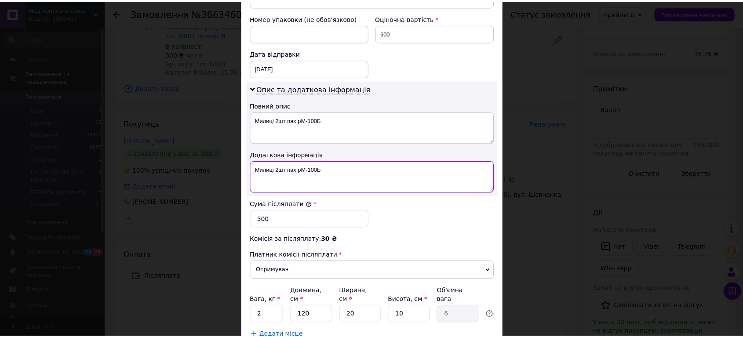
scroll to position [430, 0]
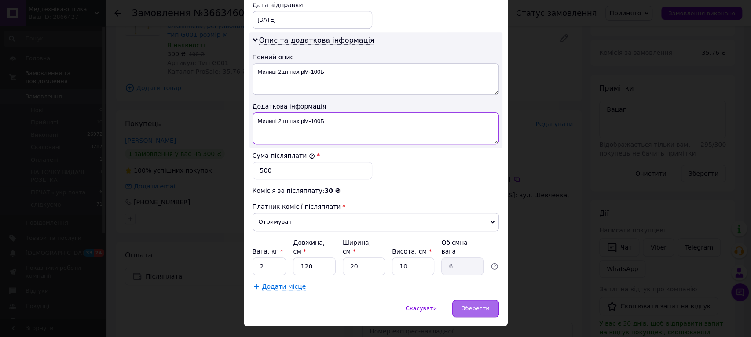
type textarea "Милиці 2шт пах рМ-100Б"
click at [473, 305] on span "Зберегти" at bounding box center [475, 308] width 28 height 7
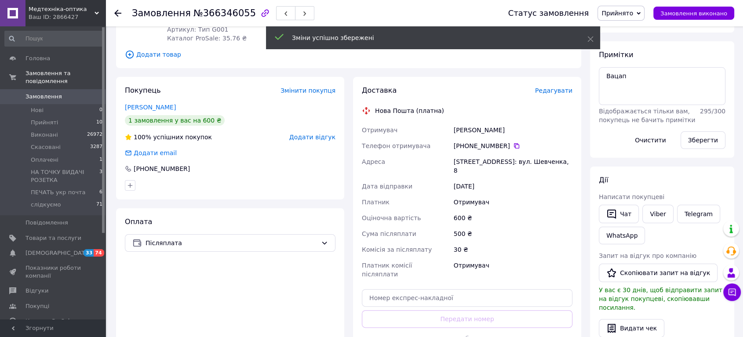
scroll to position [293, 0]
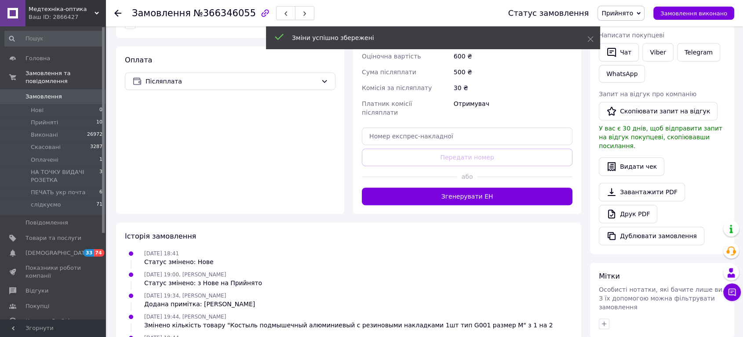
click at [498, 188] on button "Згенерувати ЕН" at bounding box center [467, 197] width 211 height 18
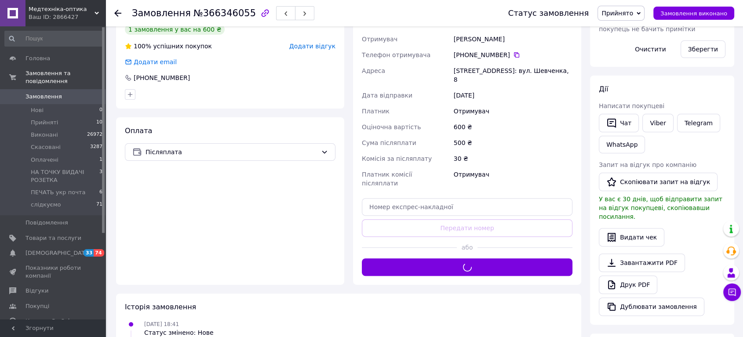
scroll to position [146, 0]
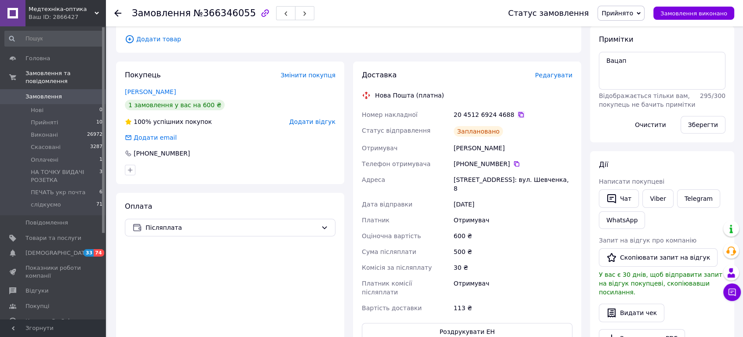
click at [518, 112] on icon at bounding box center [520, 114] width 5 height 5
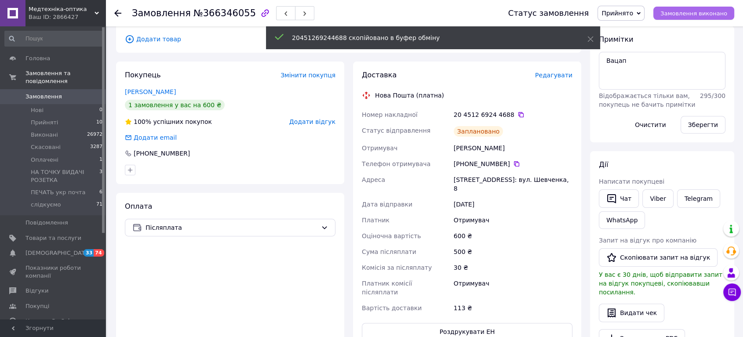
click at [707, 15] on span "Замовлення виконано" at bounding box center [693, 13] width 67 height 7
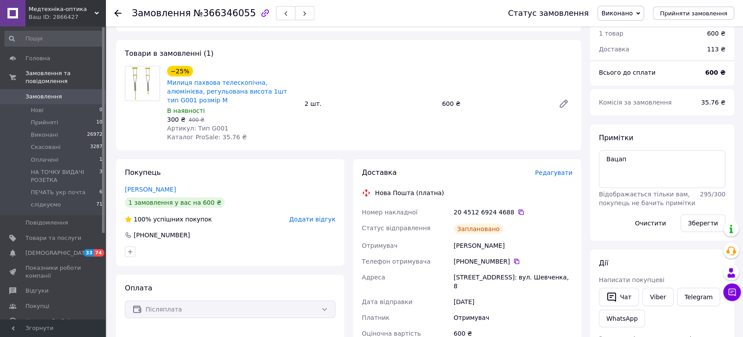
scroll to position [98, 0]
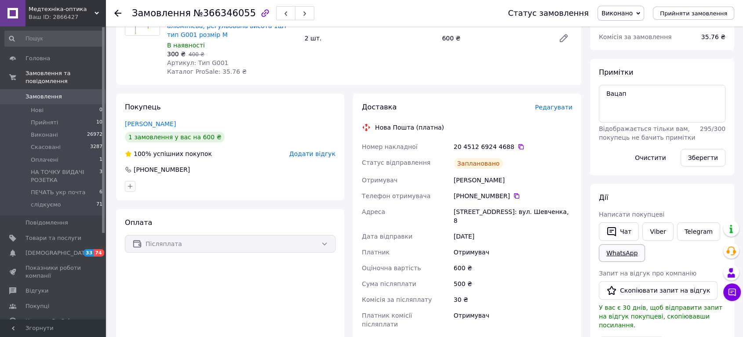
click at [623, 252] on link "WhatsApp" at bounding box center [622, 253] width 46 height 18
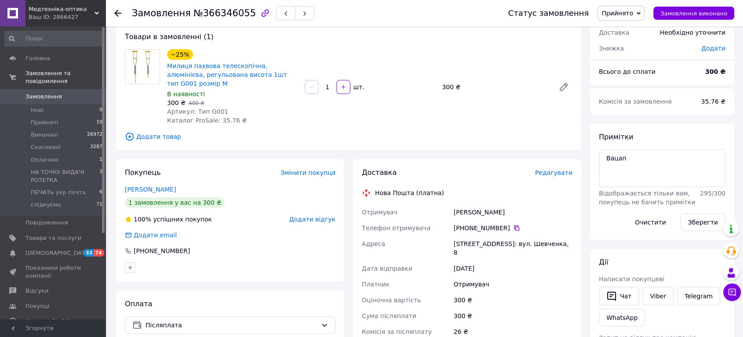
scroll to position [146, 0]
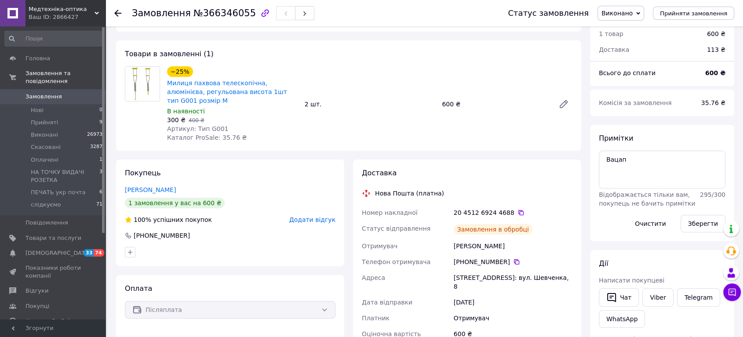
scroll to position [21, 0]
click at [59, 154] on li "Оплачені 1" at bounding box center [54, 160] width 108 height 12
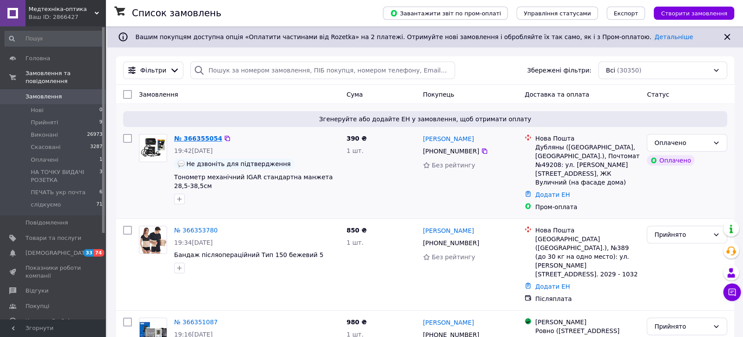
click at [205, 138] on link "№ 366355054" at bounding box center [198, 138] width 48 height 7
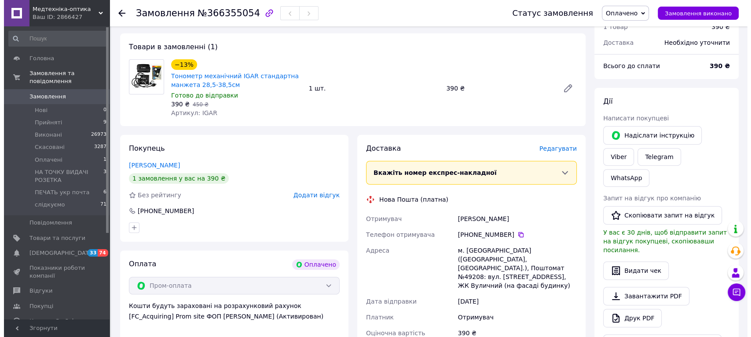
scroll to position [293, 0]
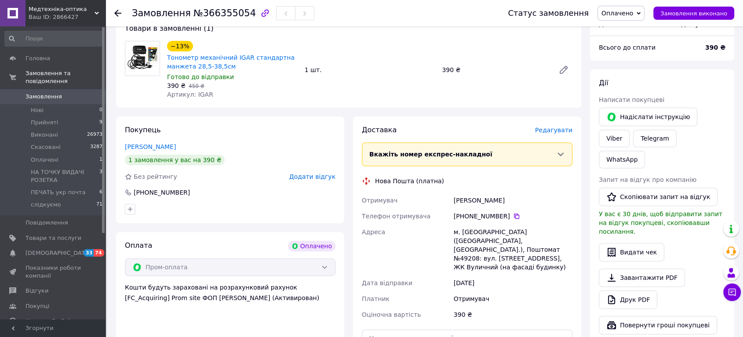
click at [559, 127] on span "Редагувати" at bounding box center [553, 130] width 37 height 7
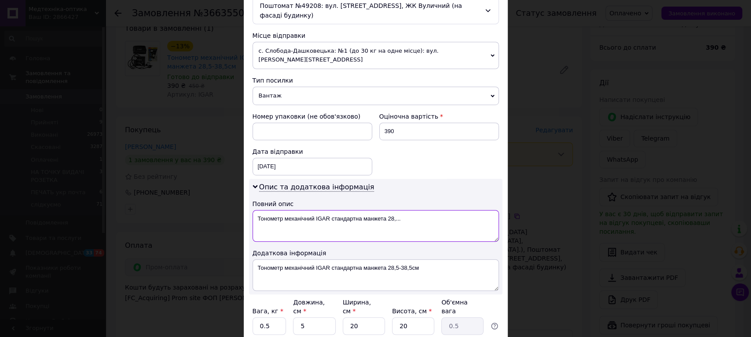
drag, startPoint x: 331, startPoint y: 210, endPoint x: 415, endPoint y: 210, distance: 84.0
click at [415, 210] on textarea "Тонометр механічний IGAR стандартна манжета 28,..." at bounding box center [375, 226] width 246 height 32
click at [352, 210] on textarea "Тонометр механічний IGAR пром рр" at bounding box center [375, 226] width 246 height 32
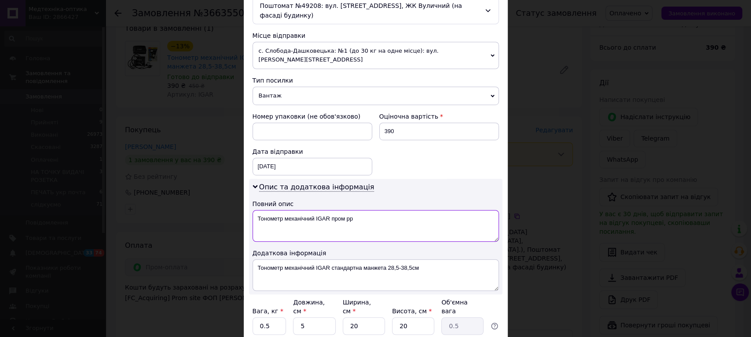
type textarea "Тонометр механічний IGAR пром рр"
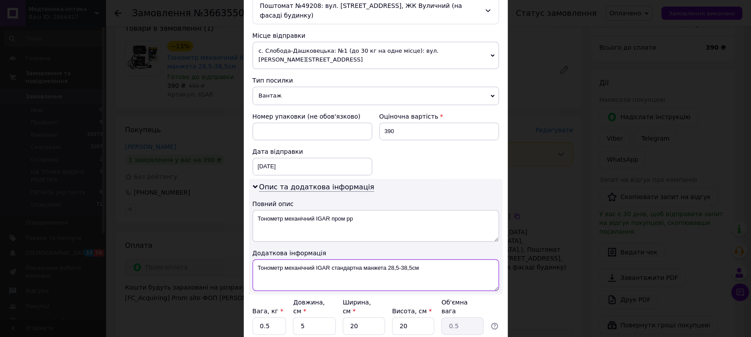
click at [285, 262] on textarea "Тонометр механічний IGAR стандартна манжета 28,5-38,5см" at bounding box center [375, 275] width 246 height 32
paste textarea "пром рр"
type textarea "Тонометр механічний IGAR пром рр"
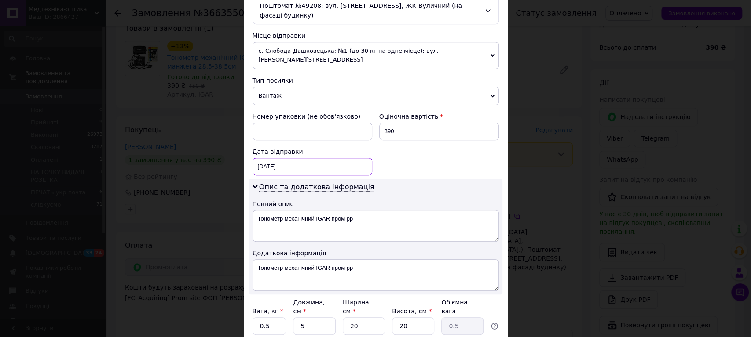
click at [274, 158] on div "[DATE] < 2025 > < Октябрь > Пн Вт Ср Чт Пт Сб Вс 29 30 1 2 3 4 5 6 7 8 9 10 11 …" at bounding box center [312, 167] width 120 height 18
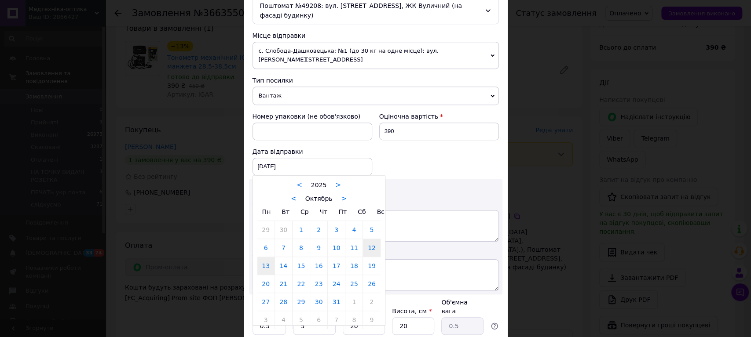
click at [269, 257] on link "13" at bounding box center [265, 266] width 17 height 18
type input "[DATE]"
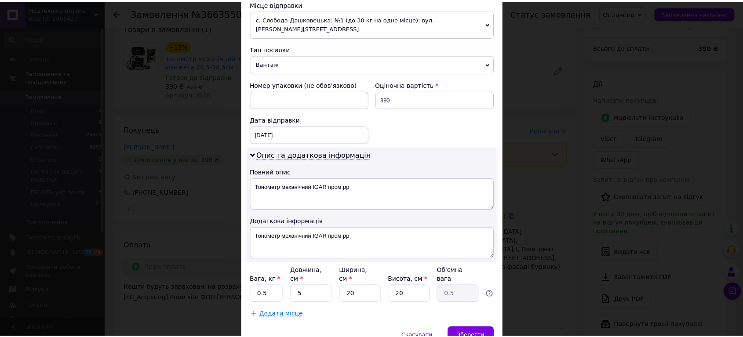
scroll to position [353, 0]
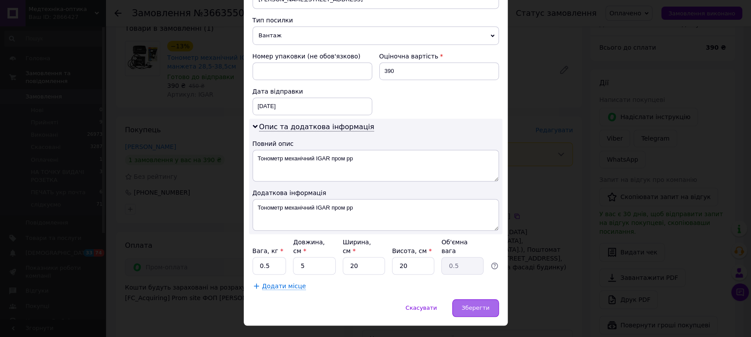
click at [481, 305] on span "Зберегти" at bounding box center [475, 308] width 28 height 7
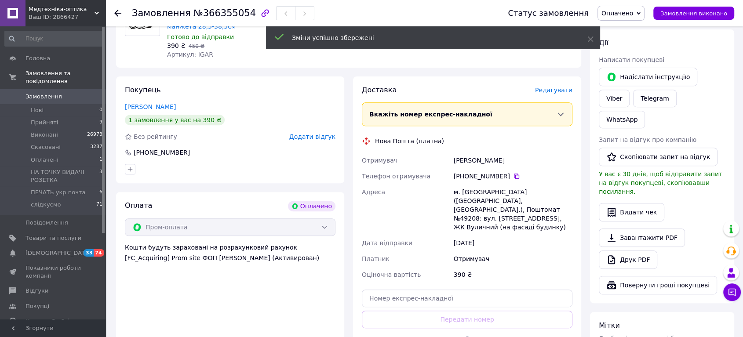
scroll to position [390, 0]
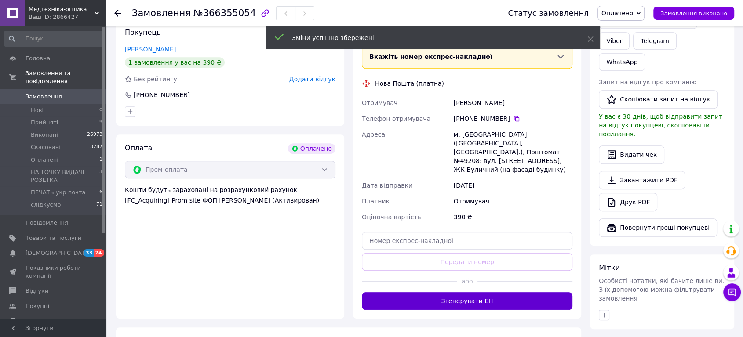
click at [477, 292] on button "Згенерувати ЕН" at bounding box center [467, 301] width 211 height 18
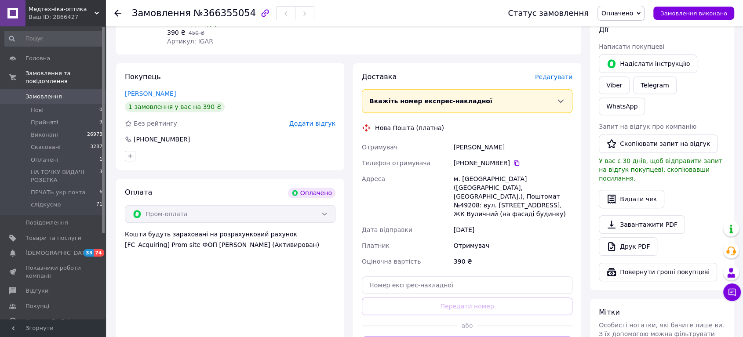
scroll to position [293, 0]
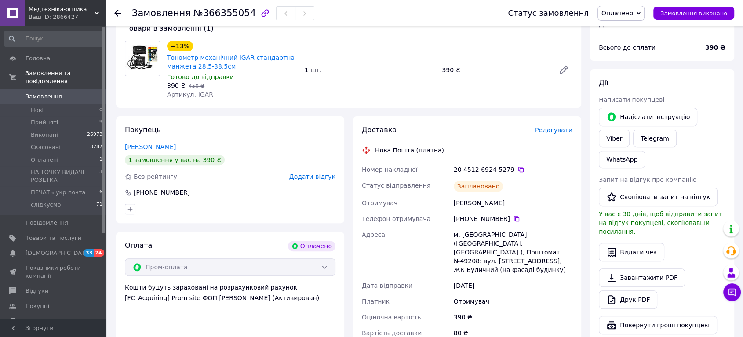
click at [117, 12] on icon at bounding box center [117, 13] width 7 height 7
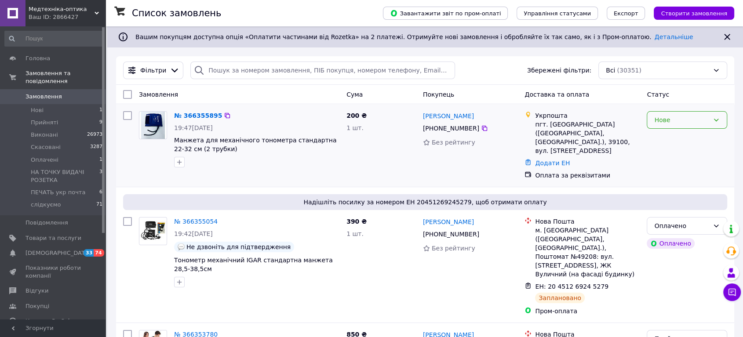
click at [675, 118] on div "Нове" at bounding box center [681, 120] width 55 height 10
click at [677, 140] on li "Прийнято" at bounding box center [687, 139] width 80 height 16
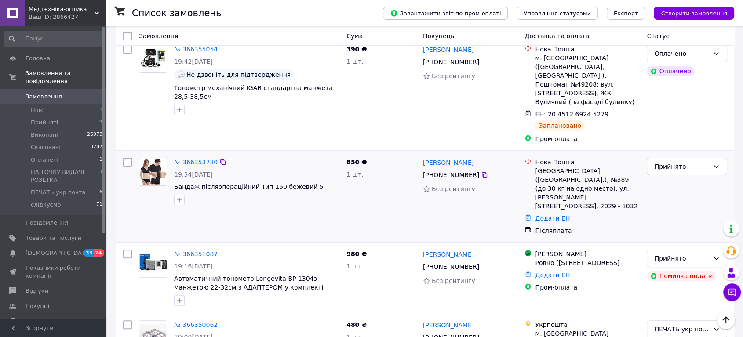
scroll to position [195, 0]
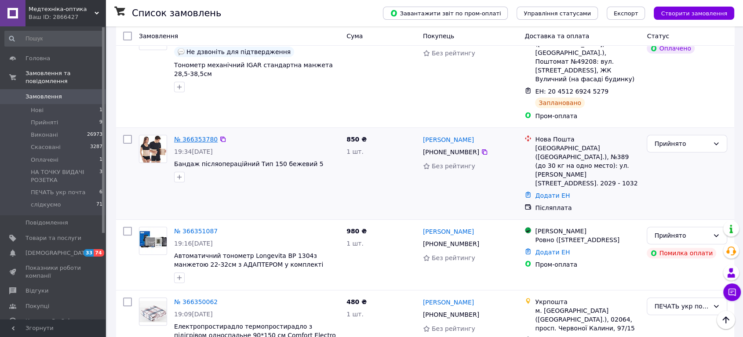
click at [200, 136] on link "№ 366353780" at bounding box center [196, 139] width 44 height 7
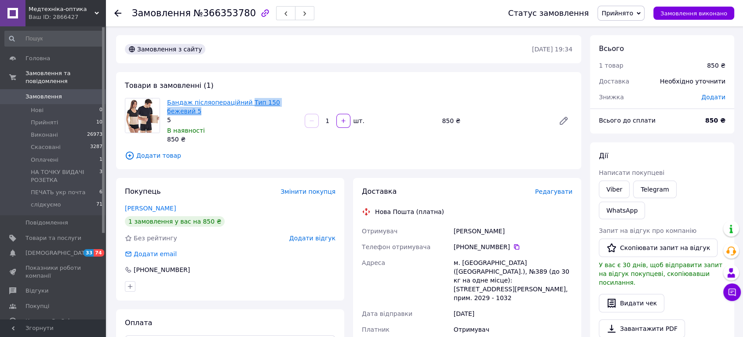
drag, startPoint x: 297, startPoint y: 99, endPoint x: 243, endPoint y: 106, distance: 54.9
click at [243, 106] on span "Бандаж післяопераційний Тип 150 бежевий 5" at bounding box center [232, 107] width 131 height 18
copy link "Тип 150 бежевий 5"
click at [253, 102] on link "Бандаж післяопераційний Тип 150 бежевий 5" at bounding box center [223, 107] width 113 height 16
click at [44, 119] on span "Прийняті" at bounding box center [44, 123] width 27 height 8
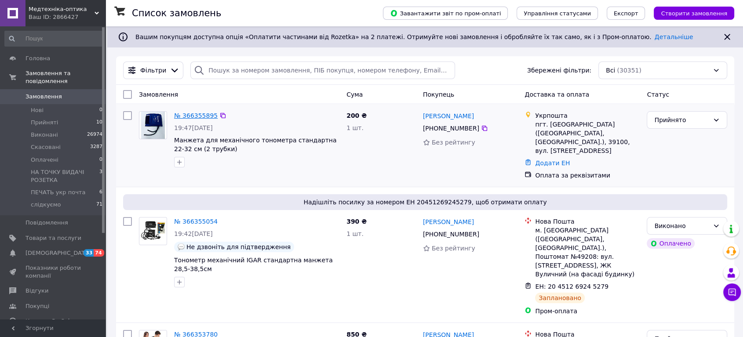
click at [191, 113] on link "№ 366355895" at bounding box center [196, 115] width 44 height 7
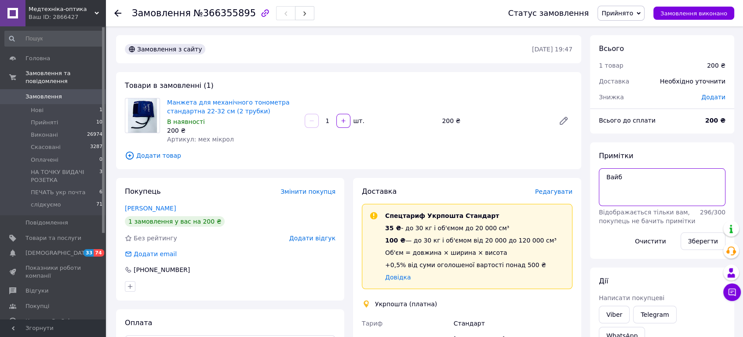
click at [634, 175] on textarea "Вайб" at bounding box center [662, 187] width 127 height 38
type textarea "Вайб очік опл на Богд"
click at [712, 242] on button "Зберегти" at bounding box center [703, 242] width 45 height 18
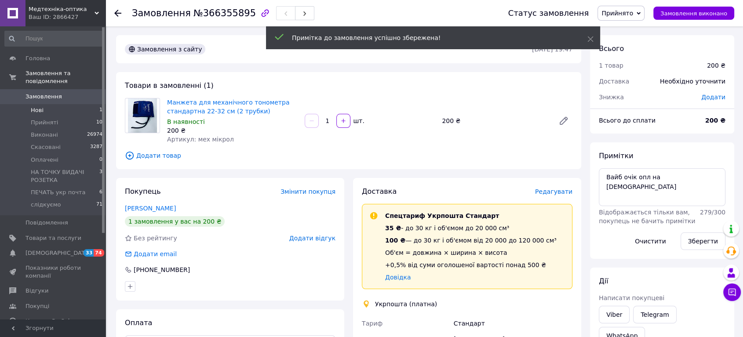
click at [39, 106] on span "Нові" at bounding box center [37, 110] width 13 height 8
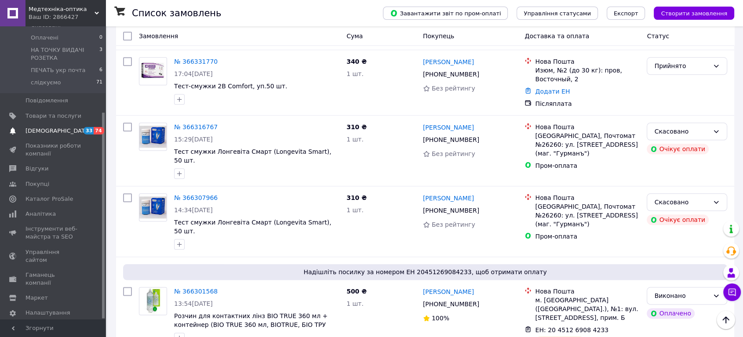
scroll to position [1020, 0]
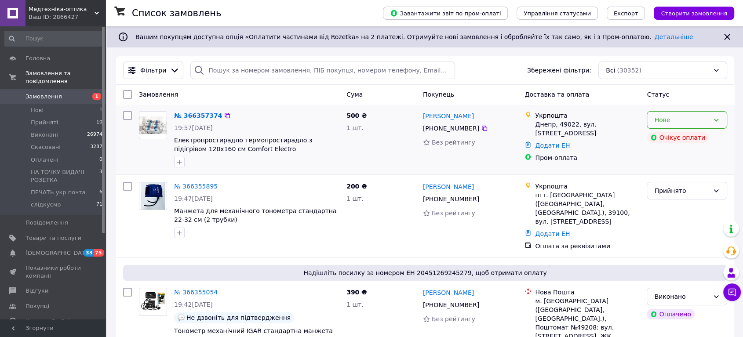
click at [710, 114] on div "Нове" at bounding box center [687, 120] width 80 height 18
click at [682, 136] on li "Прийнято" at bounding box center [687, 139] width 80 height 16
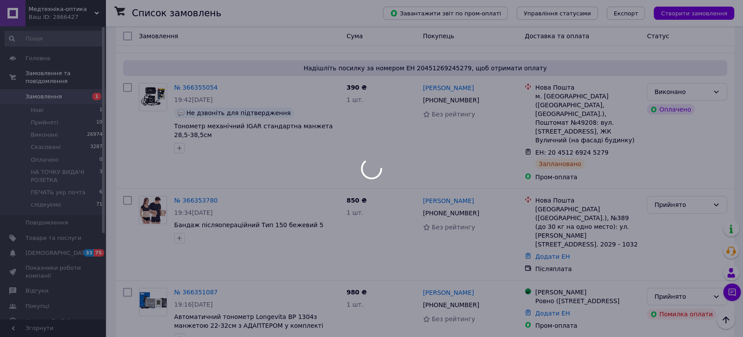
scroll to position [293, 0]
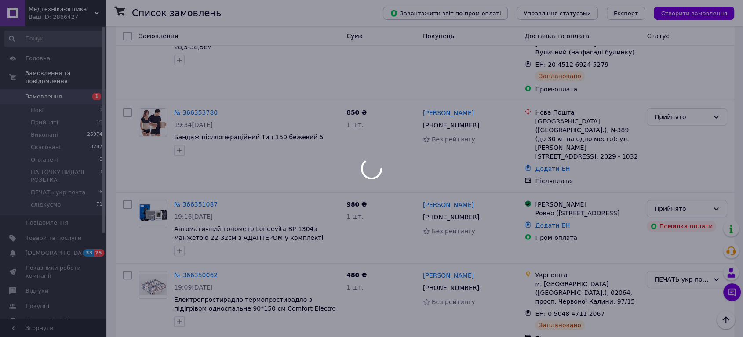
click at [194, 109] on link "№ 366353780" at bounding box center [196, 112] width 44 height 7
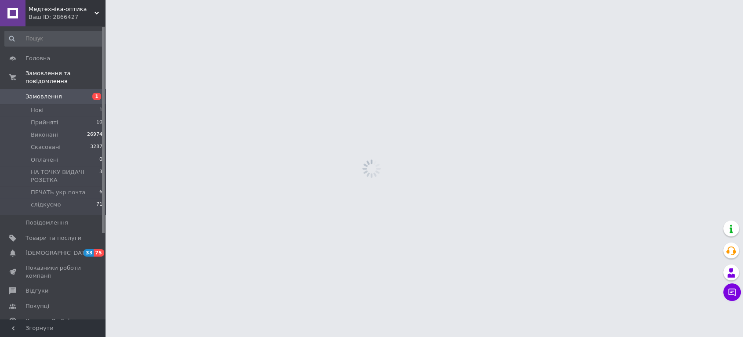
click at [192, 0] on html "Медтехніка-оптика Ваш ID: 2866427 Сайт Медтехніка-оптика Кабінет покупця Переві…" at bounding box center [371, 0] width 743 height 0
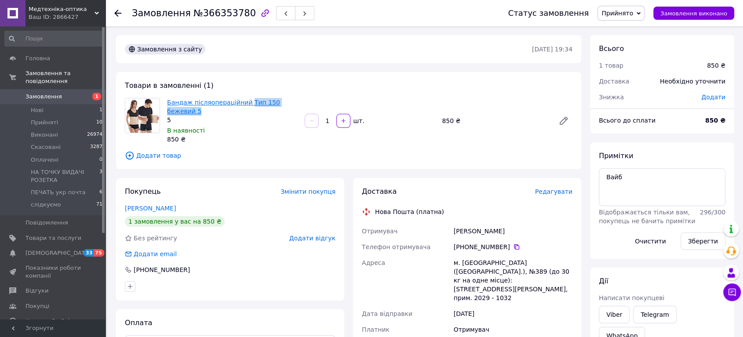
drag, startPoint x: 297, startPoint y: 100, endPoint x: 244, endPoint y: 101, distance: 53.2
click at [244, 101] on span "Бандаж післяопераційний Тип 150 бежевий 5" at bounding box center [232, 107] width 131 height 18
copy link "Тип 150 бежевий 5"
click at [559, 188] on span "Редагувати" at bounding box center [553, 191] width 37 height 7
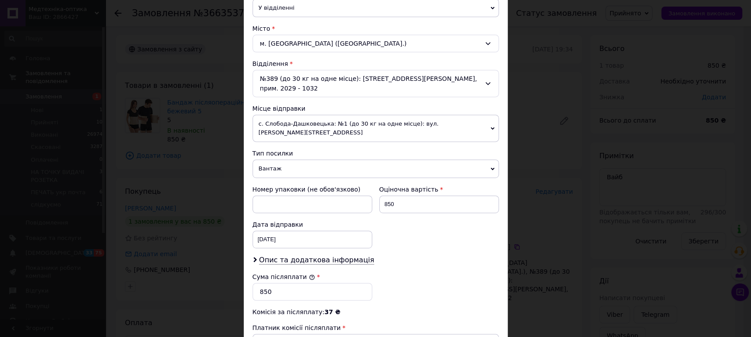
scroll to position [244, 0]
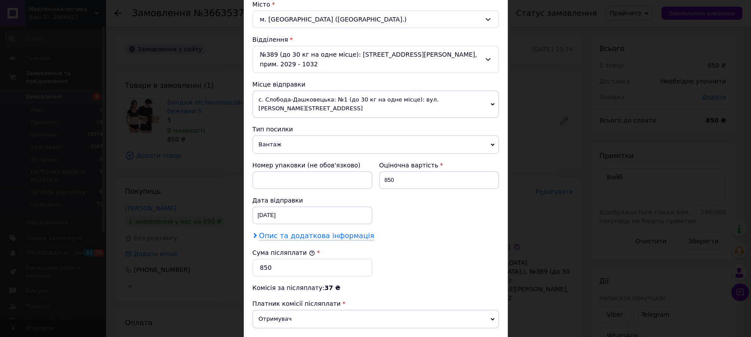
click at [311, 232] on span "Опис та додаткова інформація" at bounding box center [316, 236] width 115 height 9
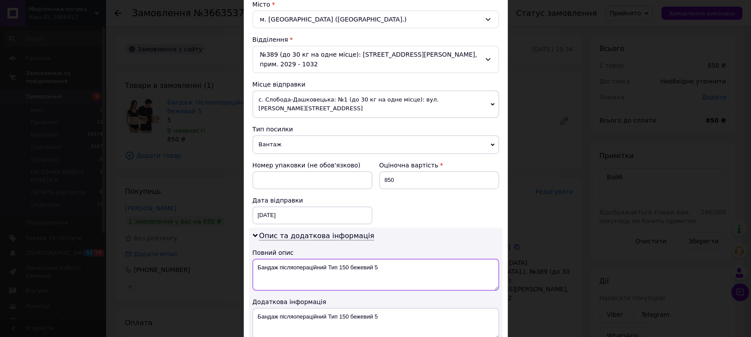
click at [295, 259] on textarea "Бандаж післяопераційний Тип 150 бежевий 5" at bounding box center [375, 275] width 246 height 32
paste textarea
click at [293, 91] on span "с. Слобода-Дашковецька: №1 (до 30 кг на одне місце): вул. Семена Гуменюка, 73а" at bounding box center [375, 104] width 246 height 27
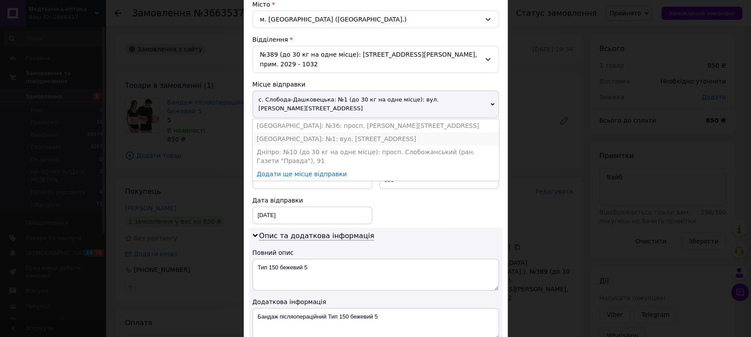
click at [295, 132] on li "Петропавлівська Борщагівка: №1: вул. Велика Кільцева, 4-а" at bounding box center [375, 138] width 246 height 13
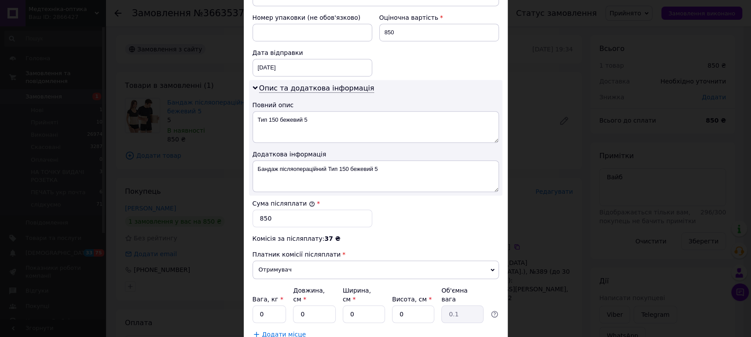
scroll to position [390, 0]
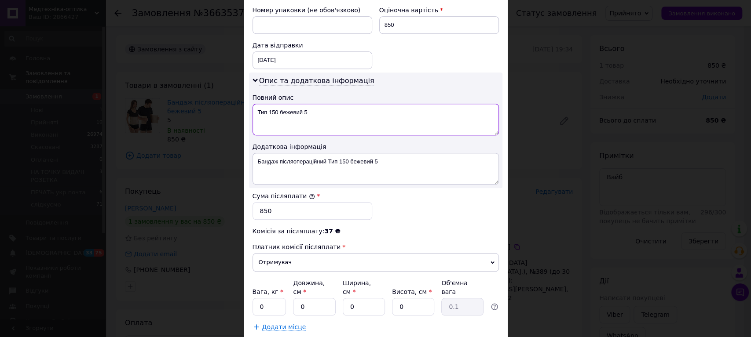
click at [305, 104] on textarea "Тип 150 бежевий 5" at bounding box center [375, 120] width 246 height 32
click at [303, 104] on textarea "Тип 150 бежевий 5" at bounding box center [375, 120] width 246 height 32
click at [301, 104] on textarea "Тип 150 бежевий р5" at bounding box center [375, 120] width 246 height 32
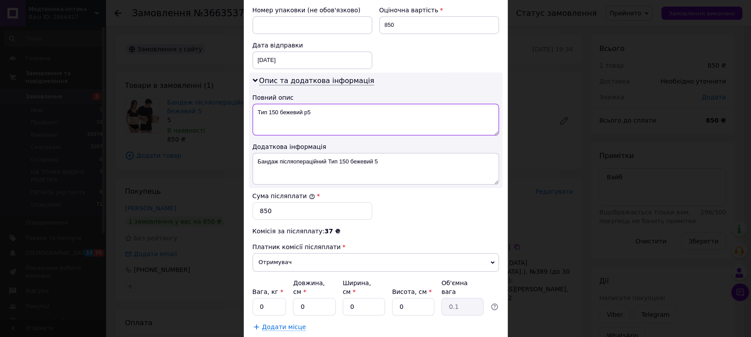
type textarea "Тип 150 бежевий р5"
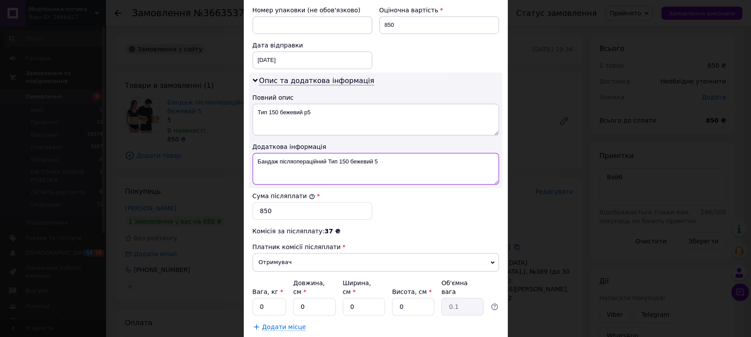
click at [301, 153] on textarea "Бандаж післяопераційний Тип 150 бежевий 5" at bounding box center [375, 169] width 246 height 32
paste textarea "ип 150 бежевий р"
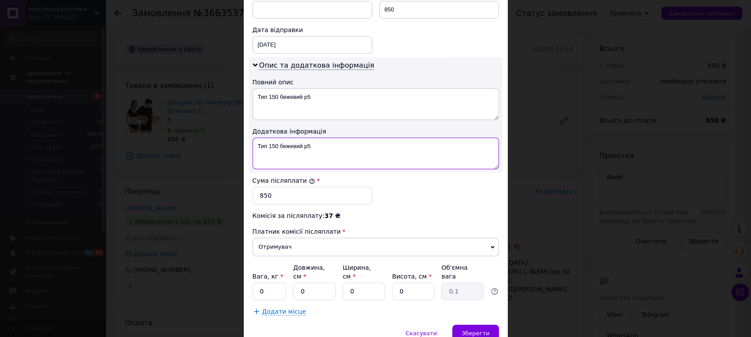
scroll to position [430, 0]
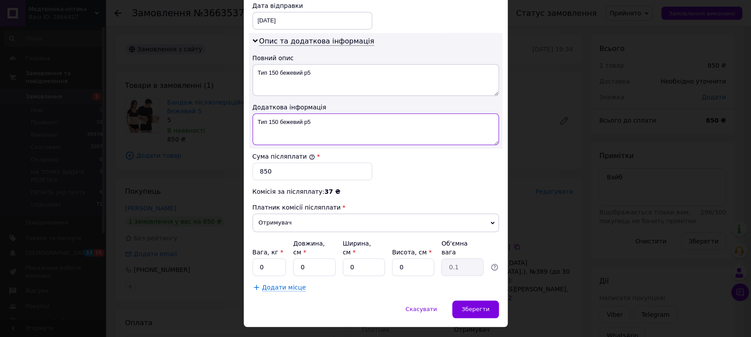
type textarea "Тип 150 бежевий р5"
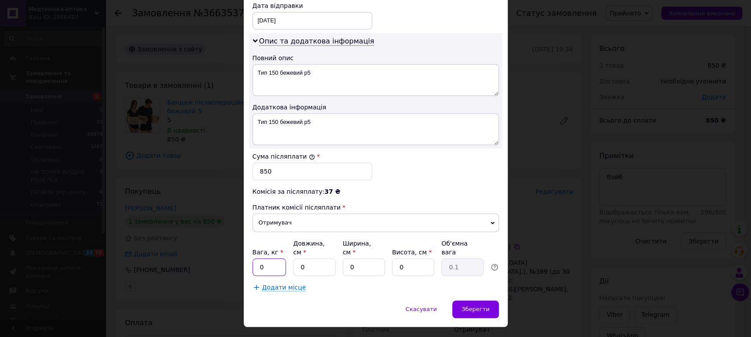
click at [268, 259] on input "0" at bounding box center [269, 268] width 34 height 18
click at [263, 259] on input "00.3" at bounding box center [269, 268] width 34 height 18
type input "0.3"
click at [306, 259] on input "0" at bounding box center [314, 268] width 42 height 18
drag, startPoint x: 305, startPoint y: 246, endPoint x: 294, endPoint y: 246, distance: 11.4
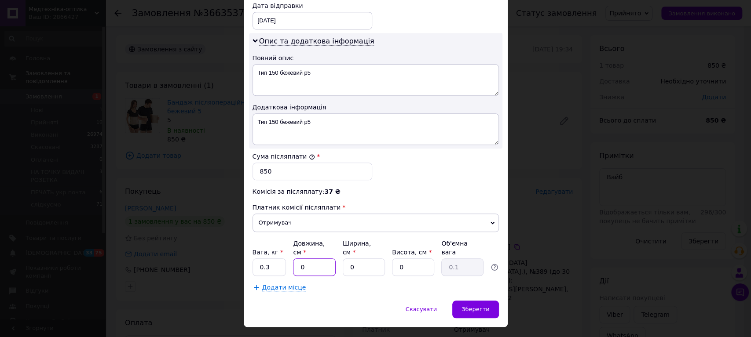
click at [294, 259] on input "0" at bounding box center [314, 268] width 42 height 18
type input "15"
click at [356, 259] on input "0" at bounding box center [364, 268] width 42 height 18
type input "20"
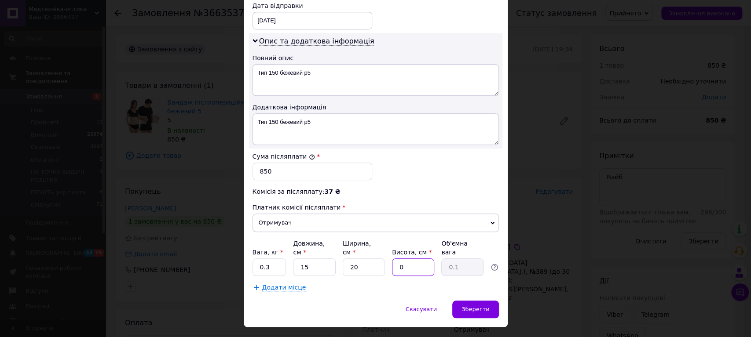
click at [412, 259] on input "0" at bounding box center [413, 268] width 42 height 18
type input "3"
type input "0.23"
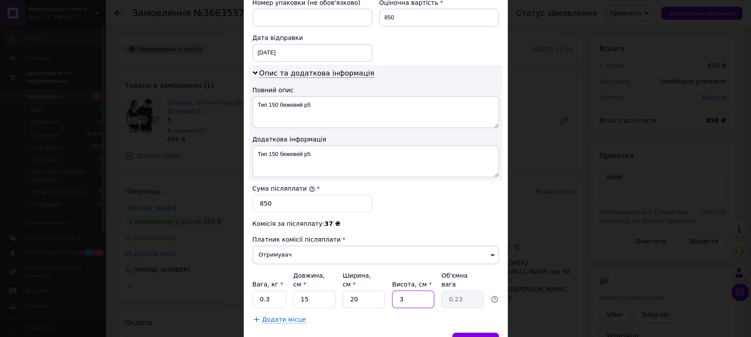
scroll to position [381, 0]
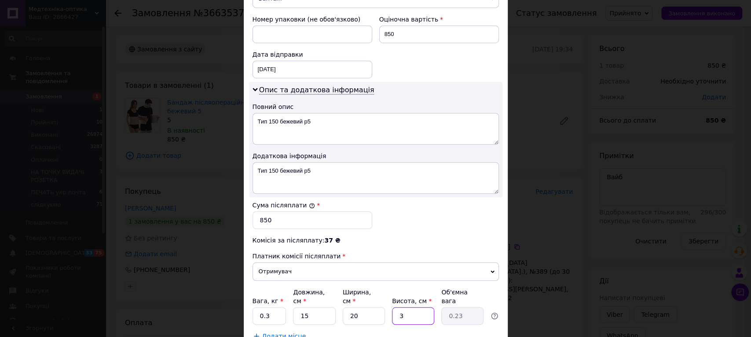
type input "3"
click at [292, 61] on div "12.10.2025 < 2025 > < Октябрь > Пн Вт Ср Чт Пт Сб Вс 29 30 1 2 3 4 5 6 7 8 9 10…" at bounding box center [312, 70] width 120 height 18
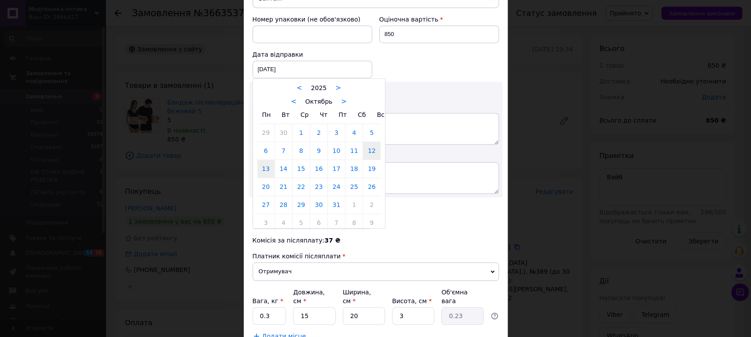
click at [266, 160] on link "13" at bounding box center [265, 169] width 17 height 18
type input "13.10.2025"
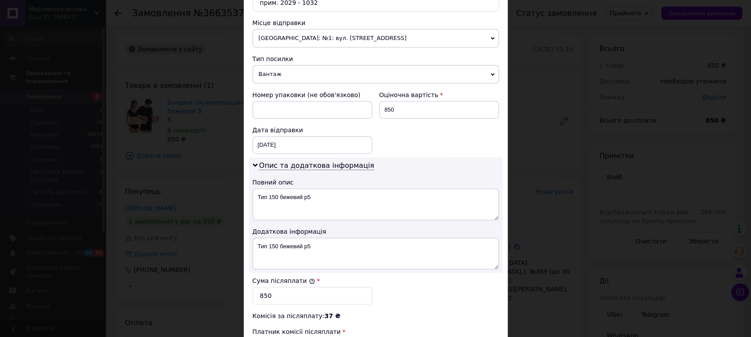
scroll to position [284, 0]
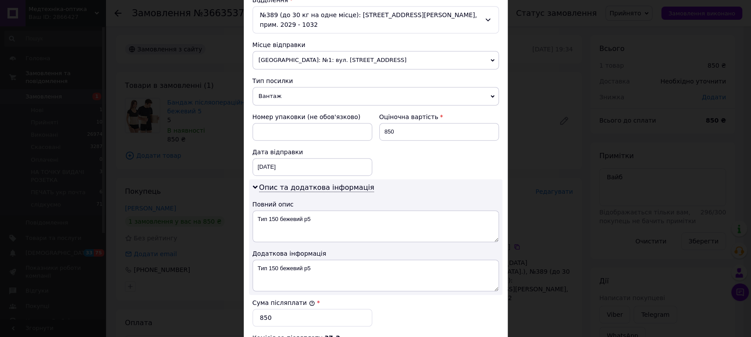
click at [394, 51] on span "Петропавлівська Борщагівка: №1: вул. Велика Кільцева, 4-а" at bounding box center [375, 60] width 246 height 18
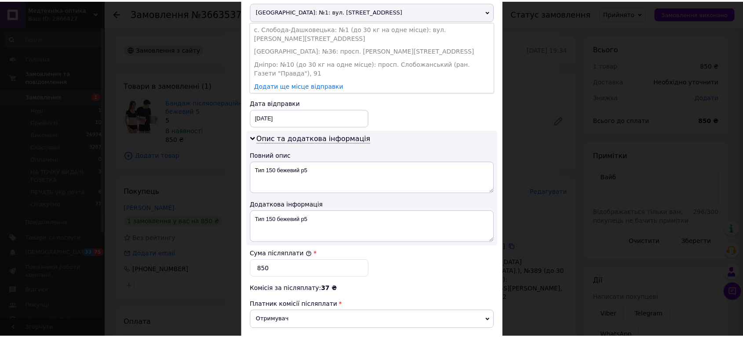
scroll to position [430, 0]
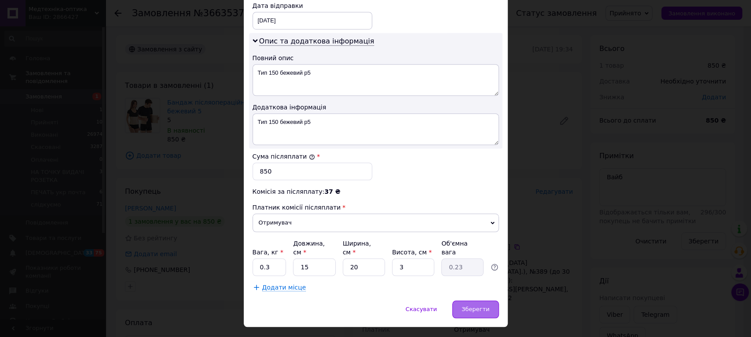
click at [469, 306] on span "Зберегти" at bounding box center [475, 309] width 28 height 7
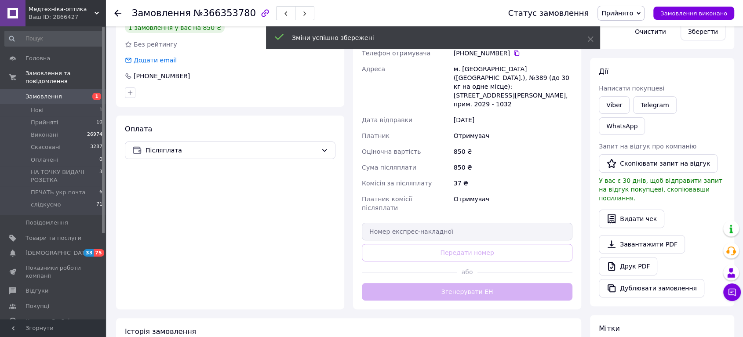
scroll to position [195, 0]
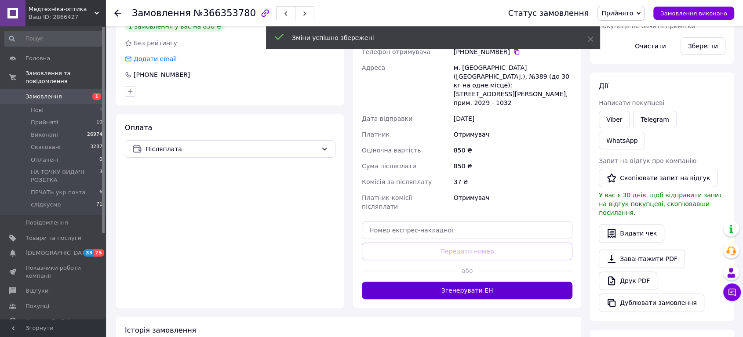
click at [485, 282] on button "Згенерувати ЕН" at bounding box center [467, 291] width 211 height 18
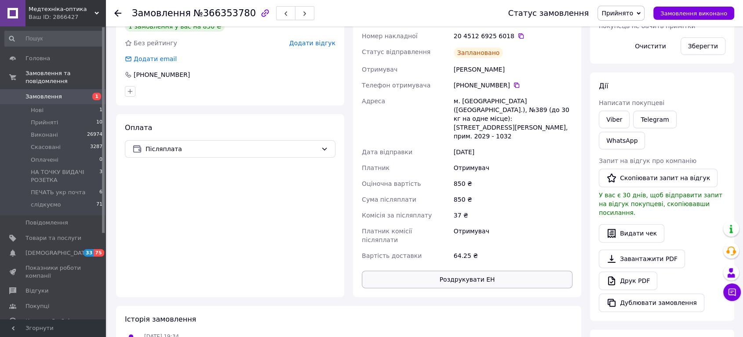
click at [484, 271] on button "Роздрукувати ЕН" at bounding box center [467, 280] width 211 height 18
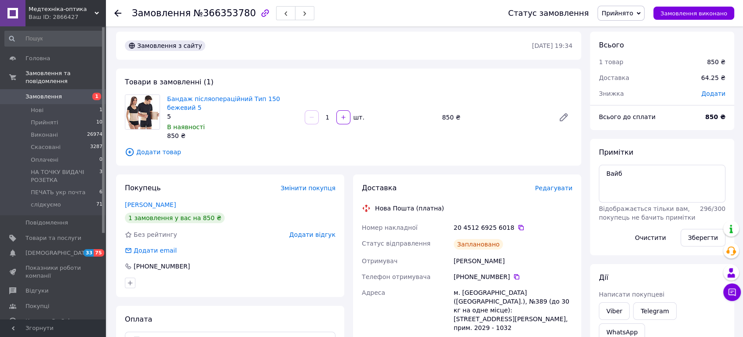
scroll to position [0, 0]
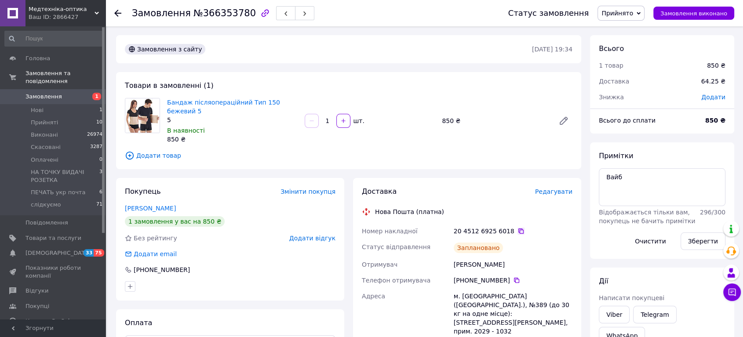
click at [518, 228] on icon at bounding box center [521, 231] width 7 height 7
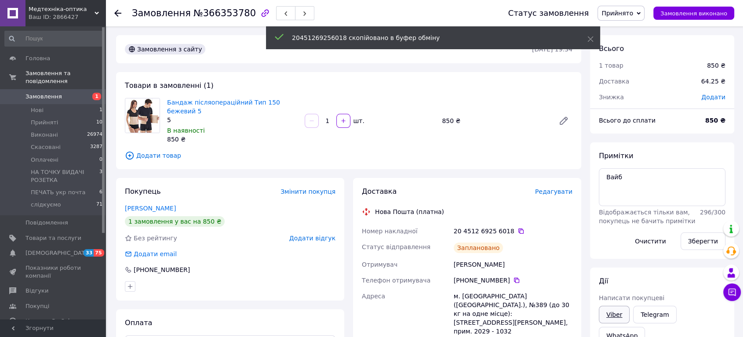
click at [619, 314] on link "Viber" at bounding box center [614, 315] width 31 height 18
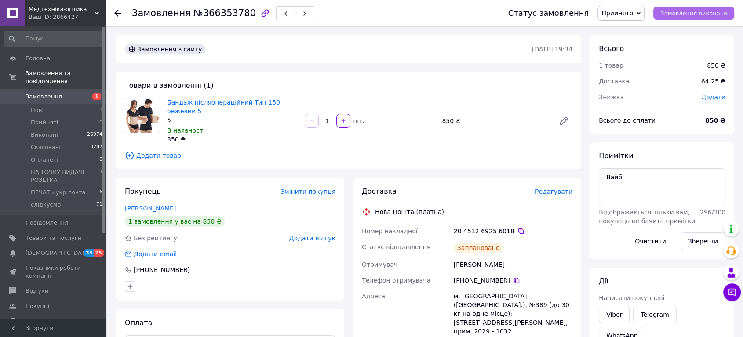
click at [704, 16] on span "Замовлення виконано" at bounding box center [693, 13] width 67 height 7
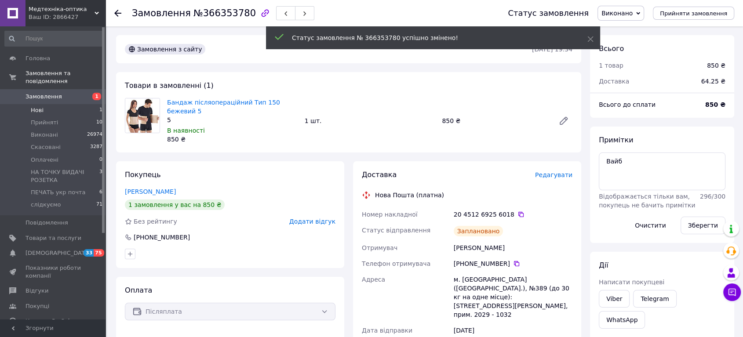
click at [53, 104] on li "Нові 1" at bounding box center [54, 110] width 108 height 12
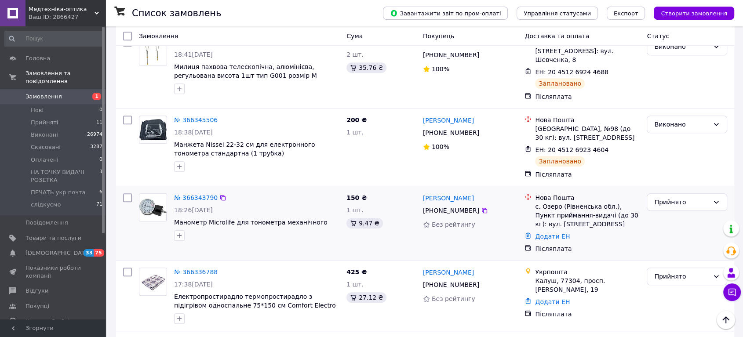
scroll to position [635, 0]
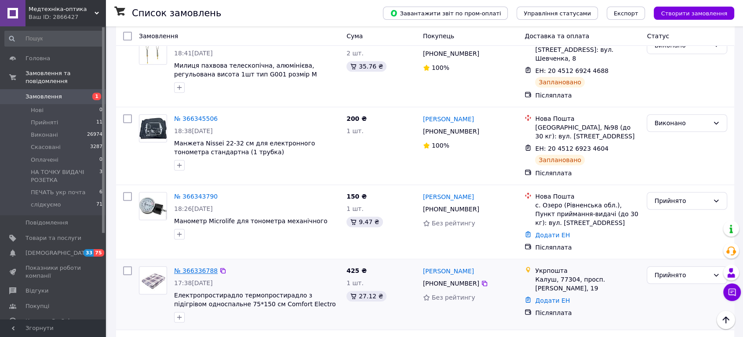
click at [190, 267] on link "№ 366336788" at bounding box center [196, 270] width 44 height 7
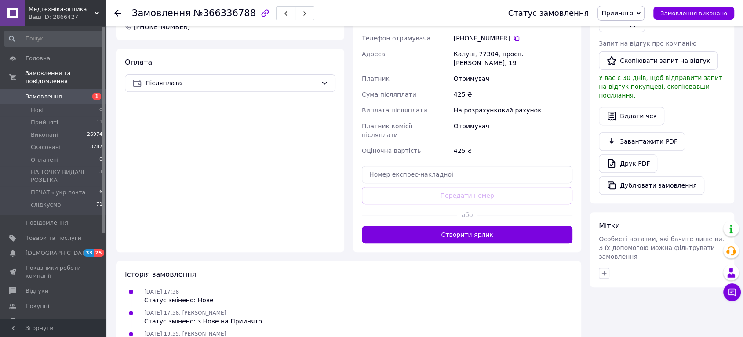
scroll to position [148, 0]
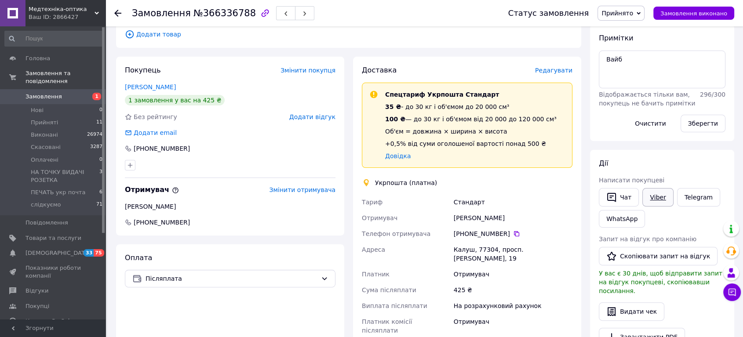
click at [657, 194] on link "Viber" at bounding box center [657, 197] width 31 height 18
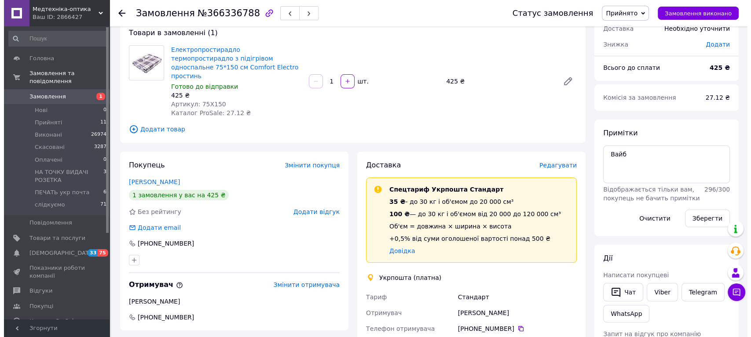
scroll to position [0, 0]
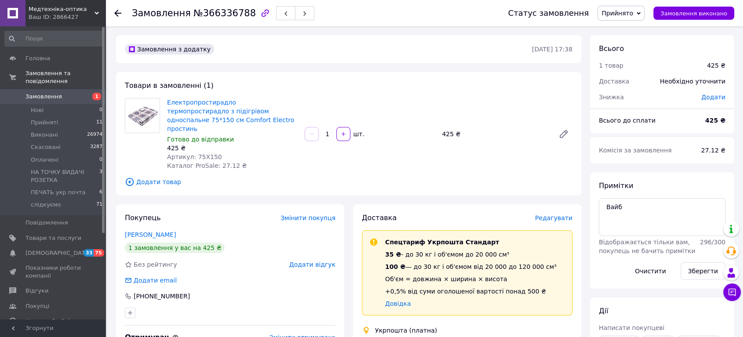
click at [558, 215] on span "Редагувати" at bounding box center [553, 218] width 37 height 7
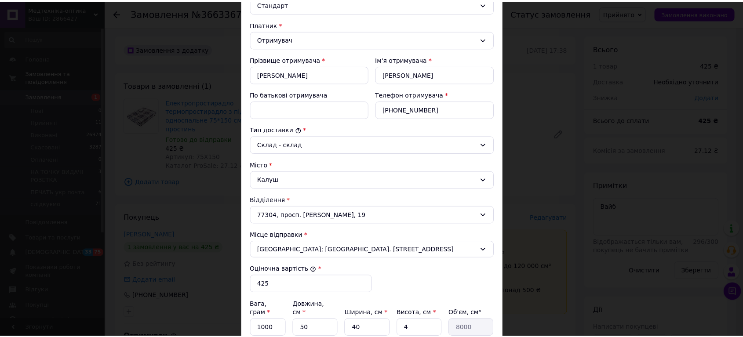
scroll to position [293, 0]
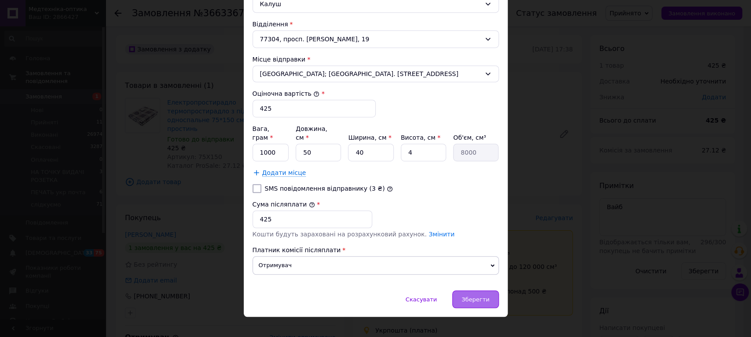
click at [465, 296] on span "Зберегти" at bounding box center [475, 299] width 28 height 7
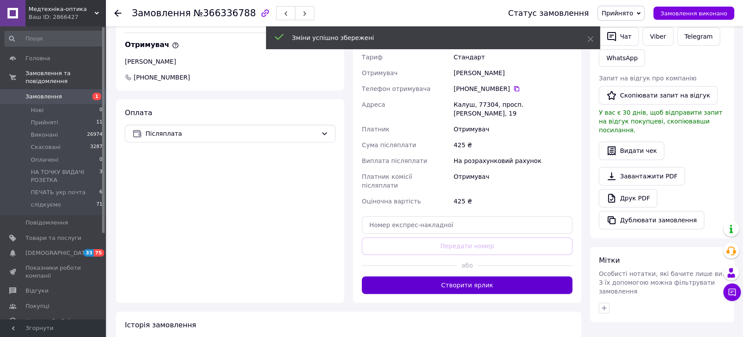
click at [500, 277] on button "Створити ярлик" at bounding box center [467, 286] width 211 height 18
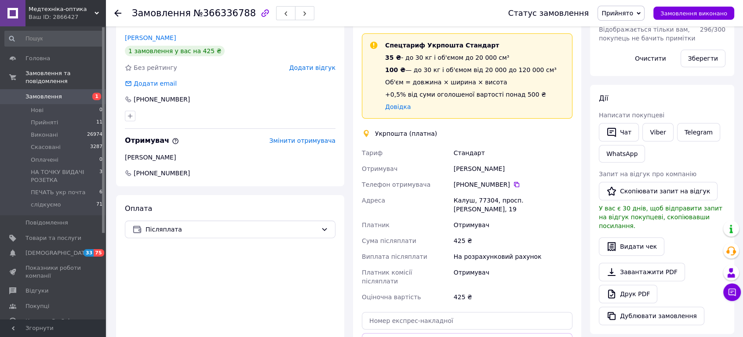
scroll to position [195, 0]
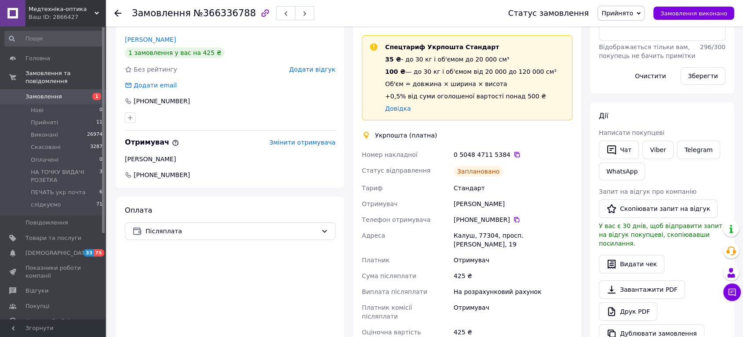
click at [514, 152] on icon at bounding box center [516, 154] width 5 height 5
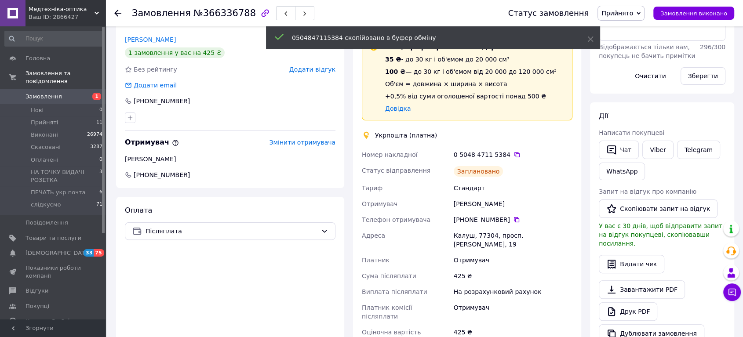
click at [640, 18] on span "Прийнято" at bounding box center [621, 13] width 47 height 15
click at [646, 86] on li "ПЕЧАТЬ укр почта" at bounding box center [643, 83] width 91 height 13
click at [658, 151] on link "Viber" at bounding box center [657, 150] width 31 height 18
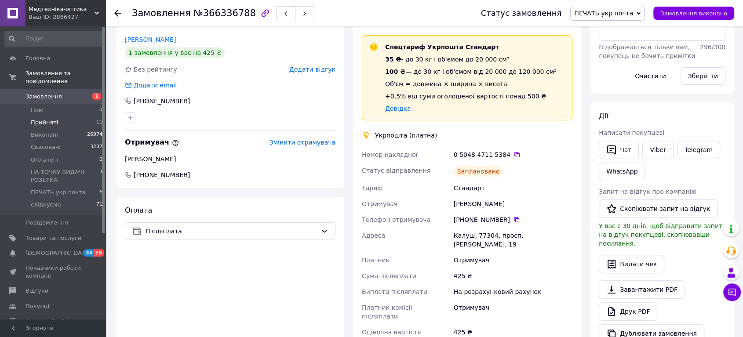
click at [47, 119] on span "Прийняті" at bounding box center [44, 123] width 27 height 8
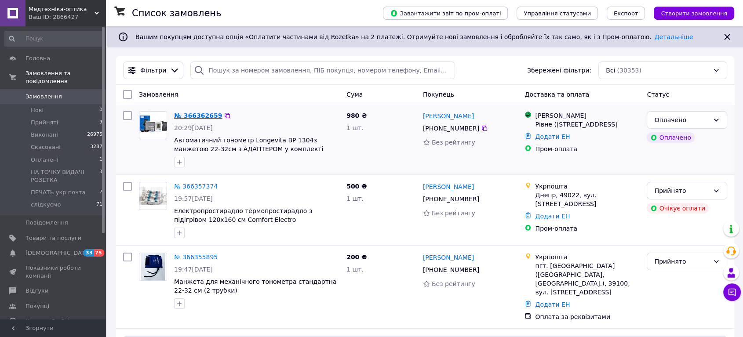
click at [202, 114] on link "№ 366362659" at bounding box center [198, 115] width 48 height 7
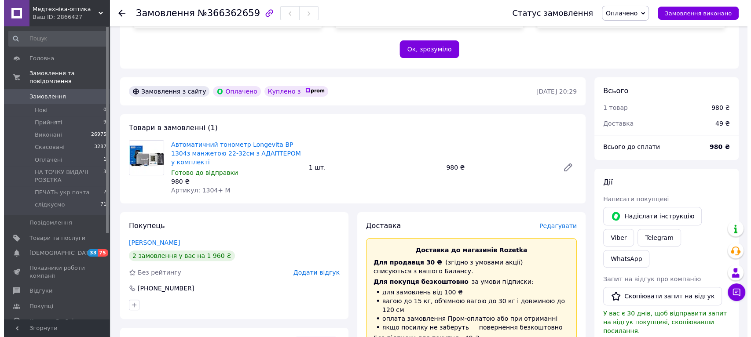
scroll to position [195, 0]
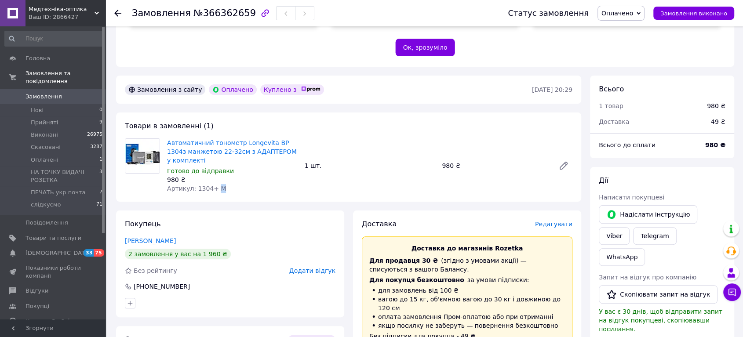
drag, startPoint x: 217, startPoint y: 182, endPoint x: 211, endPoint y: 181, distance: 5.4
click at [211, 185] on span "Артикул: 1304+ М" at bounding box center [196, 188] width 59 height 7
click at [218, 184] on div "Артикул: 1304+ М" at bounding box center [232, 188] width 131 height 9
drag, startPoint x: 219, startPoint y: 179, endPoint x: 193, endPoint y: 178, distance: 26.0
click at [193, 184] on div "Артикул: 1304+ М" at bounding box center [232, 188] width 131 height 9
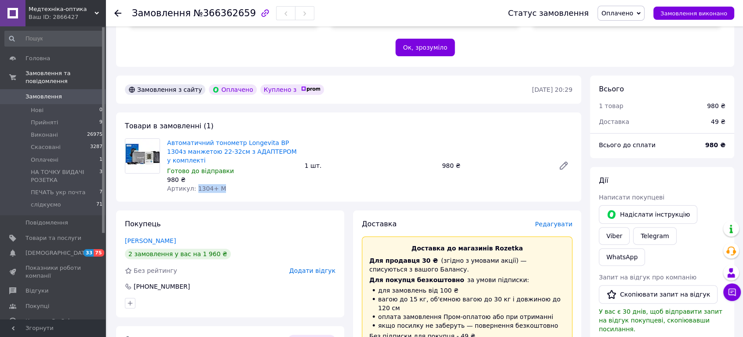
copy span "1304+ М"
click at [554, 221] on span "Редагувати" at bounding box center [553, 224] width 37 height 7
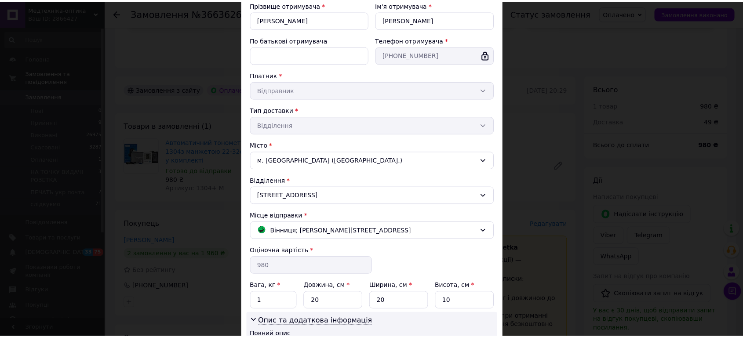
scroll to position [207, 0]
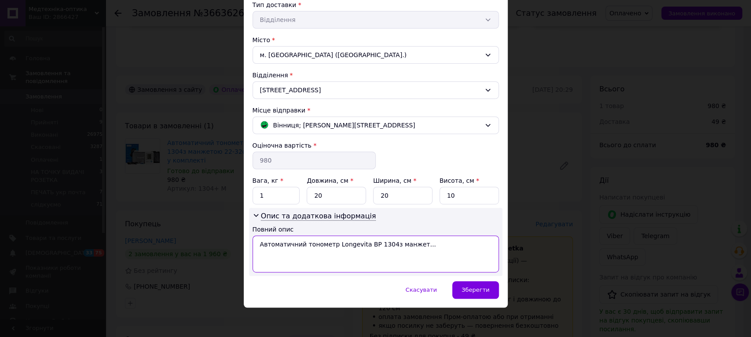
click at [368, 245] on textarea "Автоматичний тонометр Longevita BP 1304з манжет..." at bounding box center [375, 254] width 246 height 37
paste textarea "1304+ М"
click at [257, 245] on textarea "1304+ М" at bounding box center [375, 254] width 246 height 37
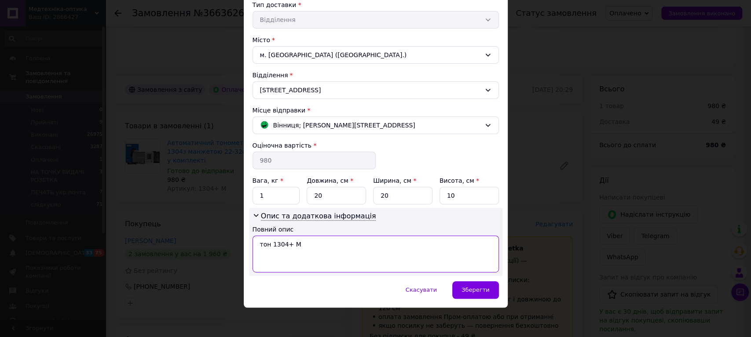
click at [314, 244] on textarea "тон 1304+ М" at bounding box center [375, 254] width 246 height 37
type textarea "тон 1304+ М пром рр роз"
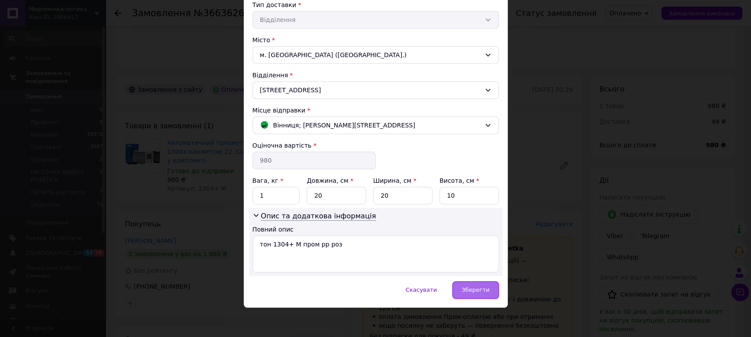
click at [486, 289] on span "Зберегти" at bounding box center [475, 290] width 28 height 7
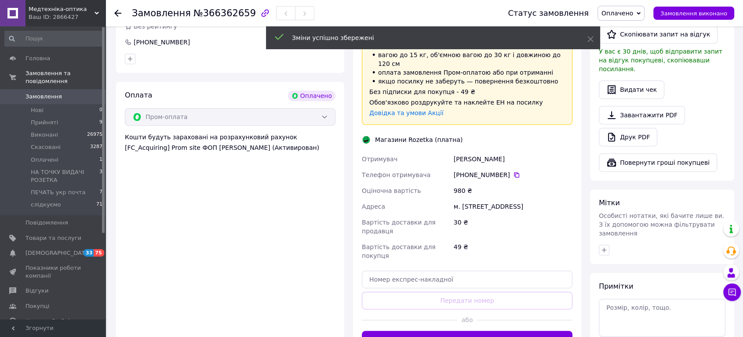
scroll to position [489, 0]
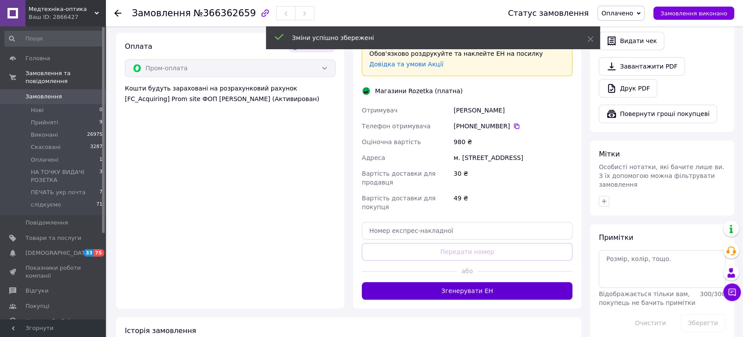
click at [496, 282] on button "Згенерувати ЕН" at bounding box center [467, 291] width 211 height 18
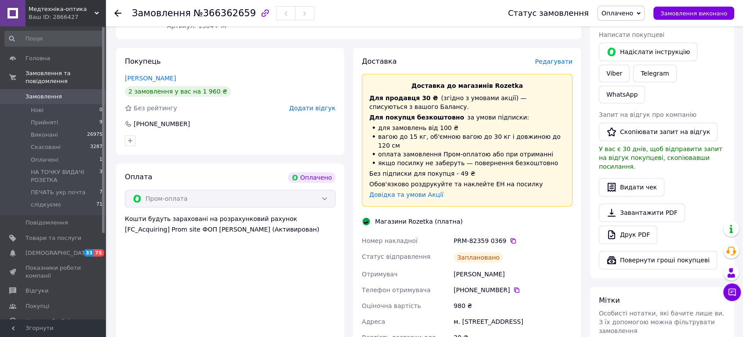
scroll to position [342, 0]
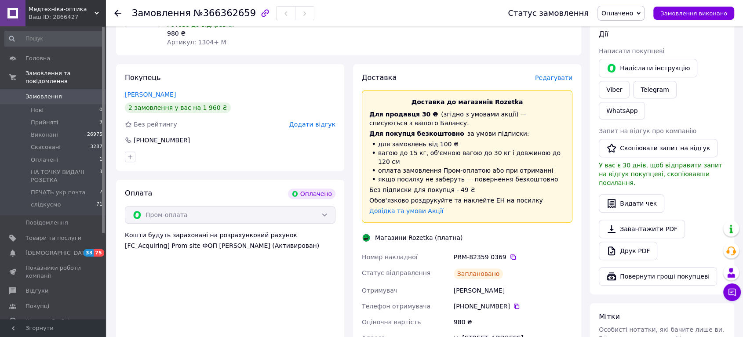
click at [152, 78] on div "Покупець Найдишак Микола 2 замовлення у вас на 1 960 ₴ Без рейтингу Додати відг…" at bounding box center [230, 117] width 228 height 107
click at [151, 91] on link "Найдишак Микола" at bounding box center [150, 94] width 51 height 7
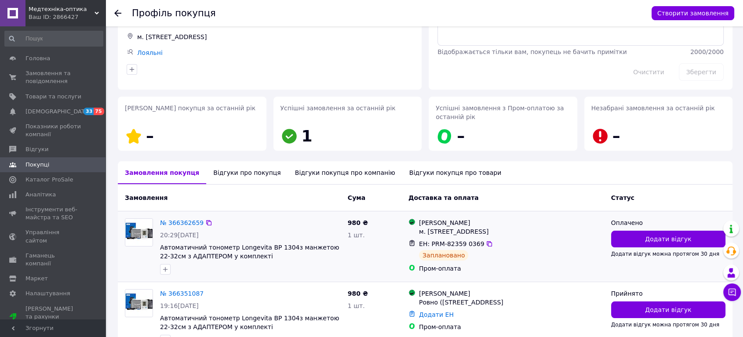
scroll to position [117, 0]
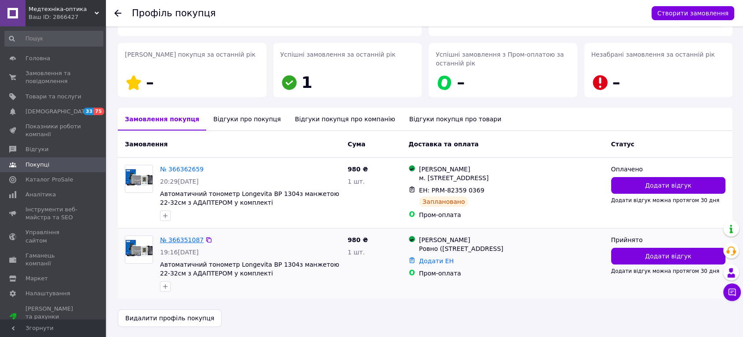
click at [183, 238] on link "№ 366351087" at bounding box center [182, 240] width 44 height 7
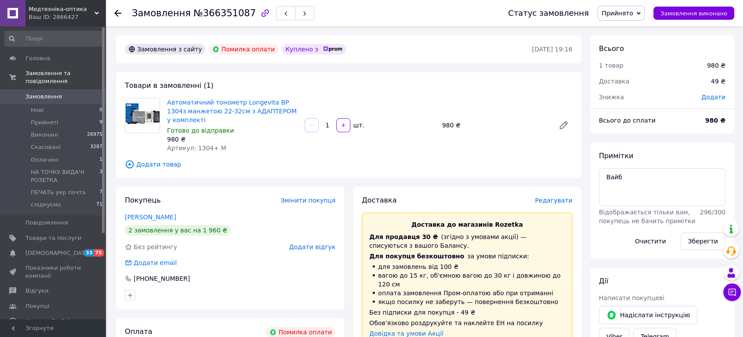
click at [629, 15] on span "Прийнято" at bounding box center [618, 13] width 32 height 7
click at [636, 47] on li "Скасовано" at bounding box center [643, 43] width 91 height 13
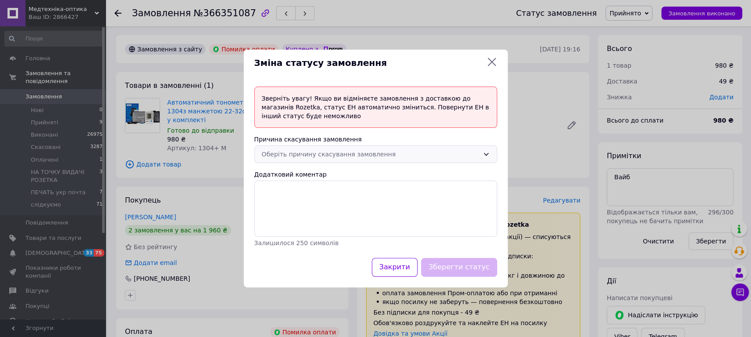
click at [349, 154] on div "Оберіть причину скасування замовлення" at bounding box center [370, 154] width 217 height 10
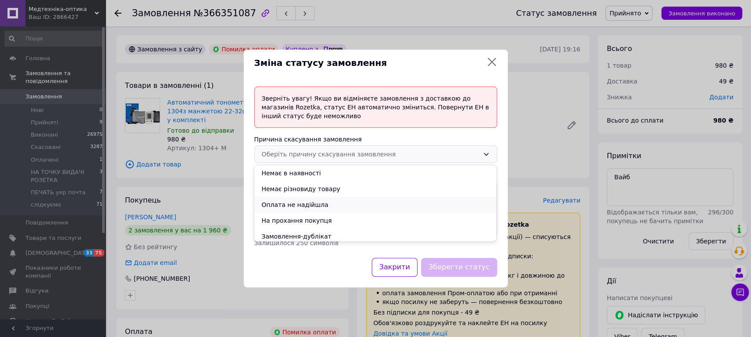
click at [299, 205] on li "Оплата не надійшла" at bounding box center [375, 205] width 242 height 16
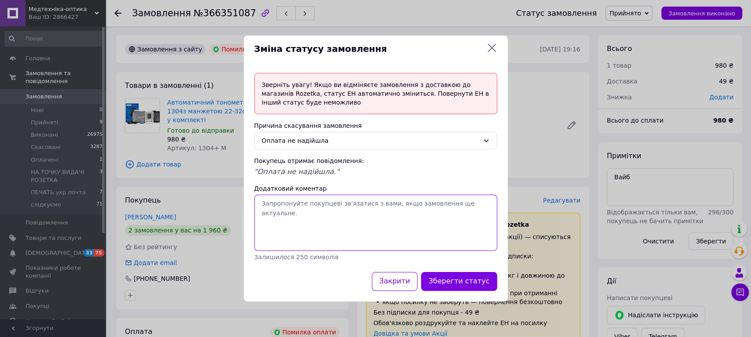
click at [299, 215] on textarea "Додатковий коментар" at bounding box center [375, 223] width 243 height 56
type textarea "Дублікат"
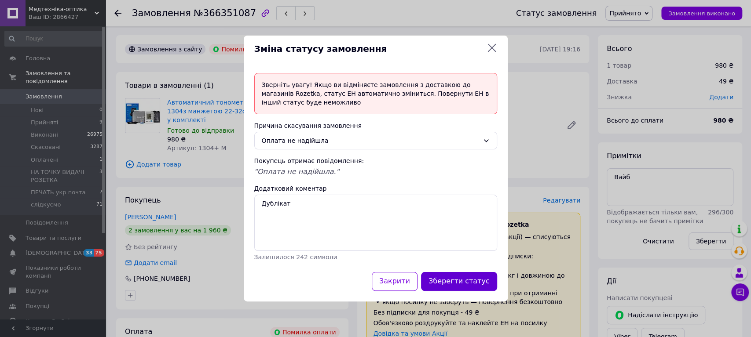
click at [454, 281] on button "Зберегти статус" at bounding box center [459, 281] width 76 height 19
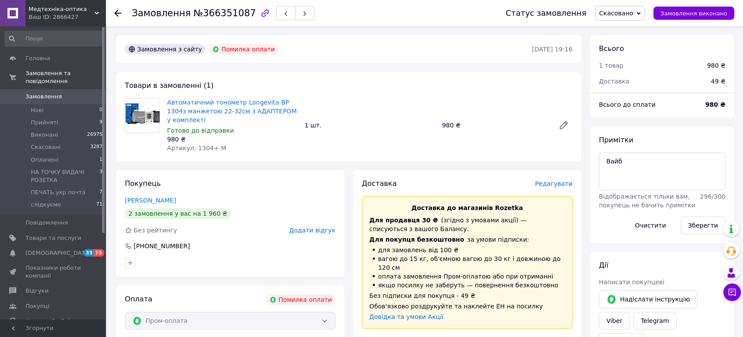
click at [118, 12] on icon at bounding box center [117, 13] width 7 height 7
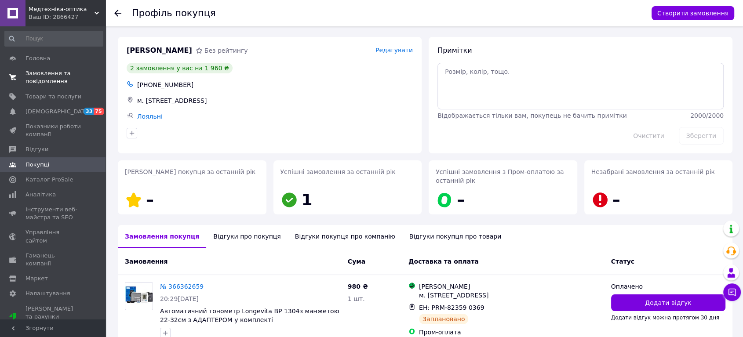
click at [34, 77] on span "Замовлення та повідомлення" at bounding box center [54, 77] width 56 height 16
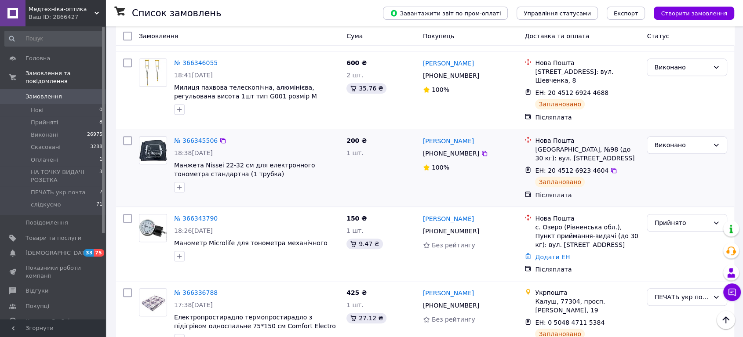
scroll to position [733, 0]
